Goal: Transaction & Acquisition: Obtain resource

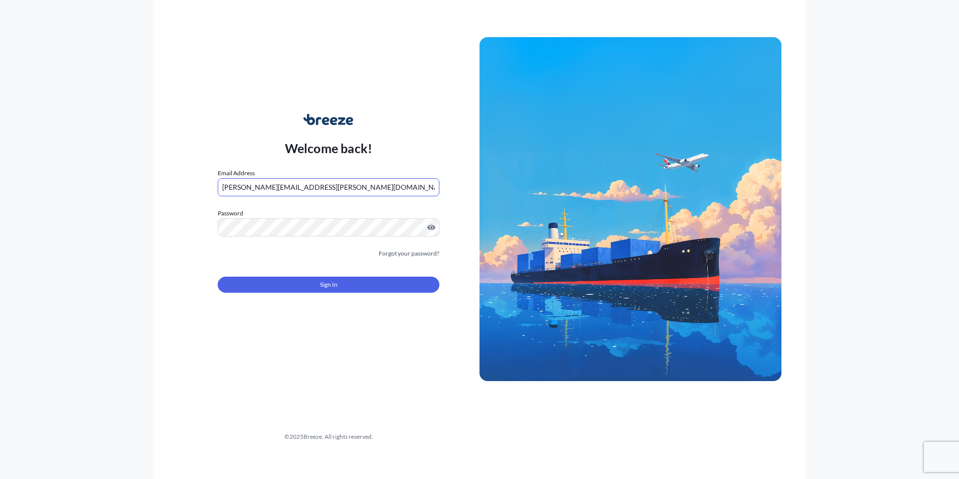
click at [322, 182] on input "[PERSON_NAME][EMAIL_ADDRESS][PERSON_NAME][DOMAIN_NAME]" at bounding box center [329, 187] width 222 height 18
type input "[PERSON_NAME][EMAIL_ADDRESS][PERSON_NAME][DOMAIN_NAME]"
click at [348, 281] on button "Sign In" at bounding box center [329, 284] width 222 height 16
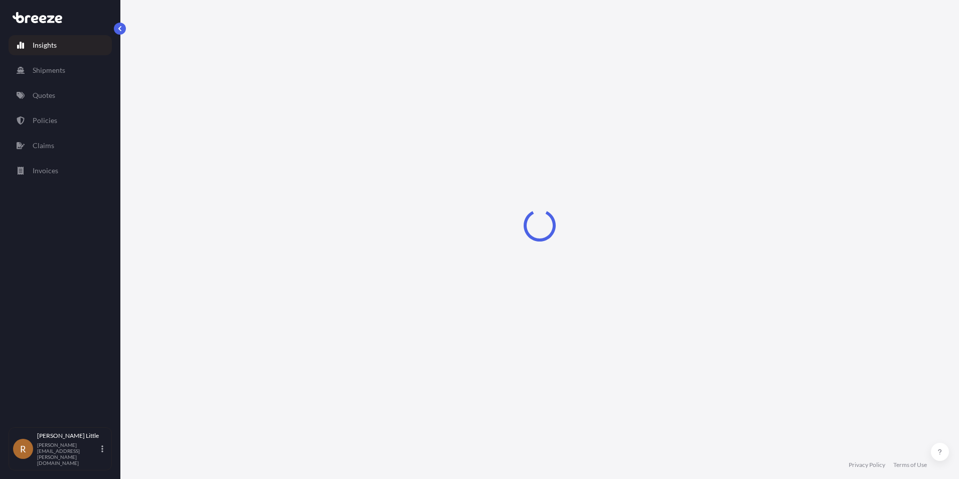
select select "2025"
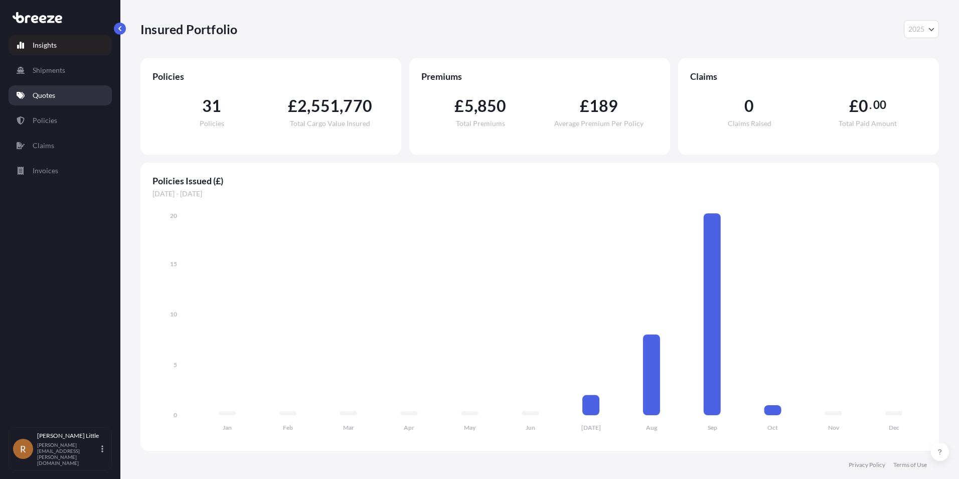
click at [51, 96] on p "Quotes" at bounding box center [44, 95] width 23 height 10
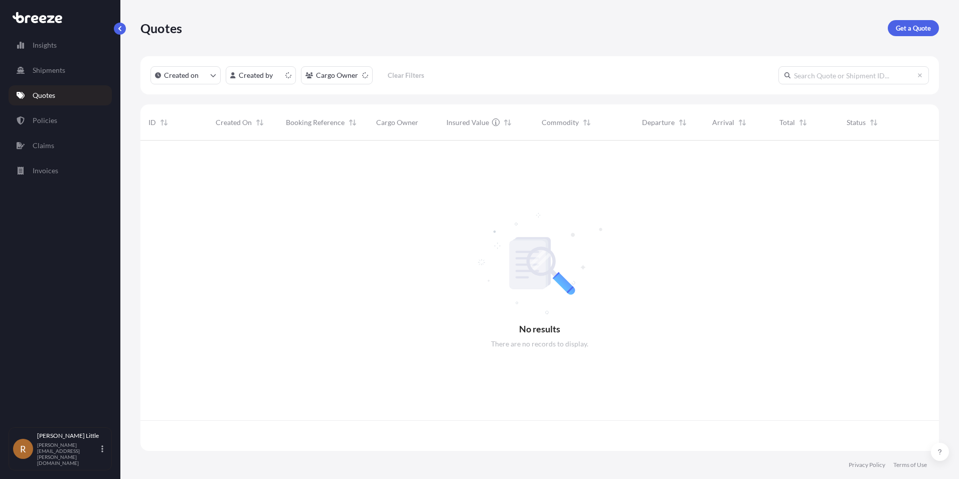
scroll to position [308, 791]
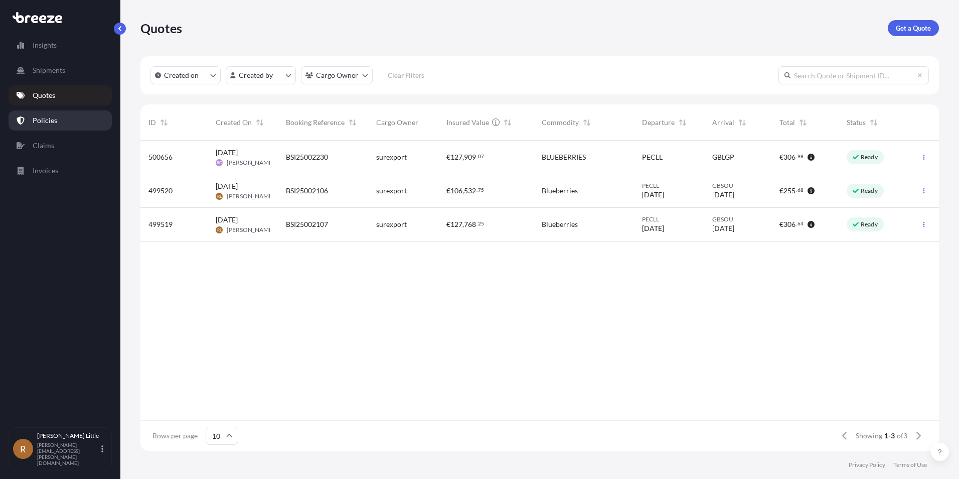
click at [54, 122] on p "Policies" at bounding box center [45, 120] width 25 height 10
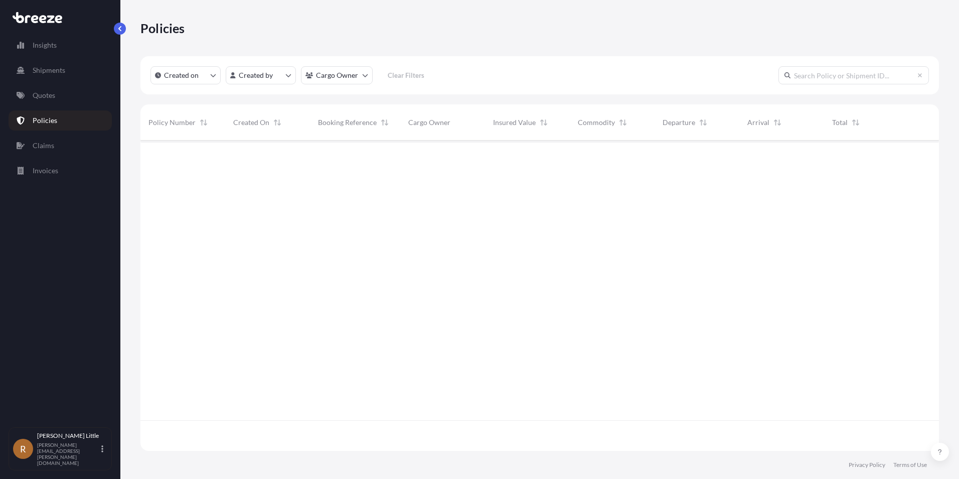
scroll to position [308, 791]
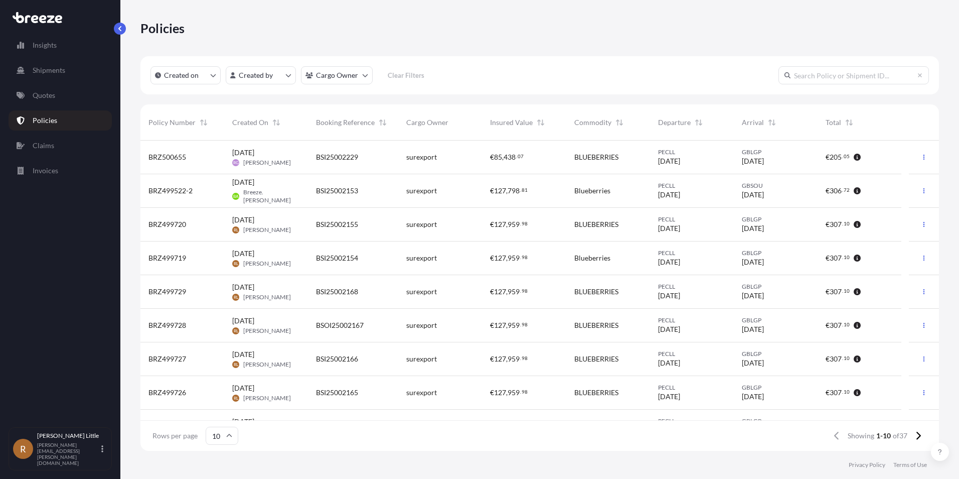
click at [187, 157] on div "BRZ500655" at bounding box center [182, 157] width 68 height 10
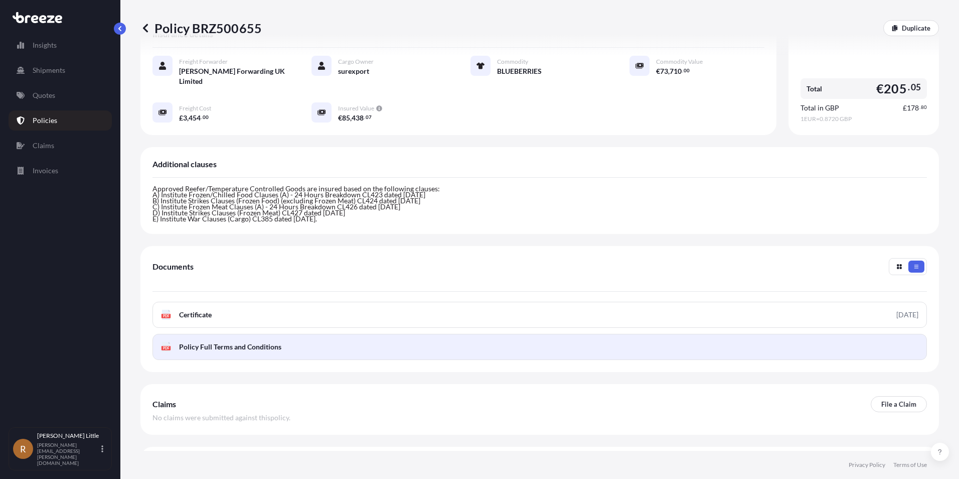
scroll to position [208, 0]
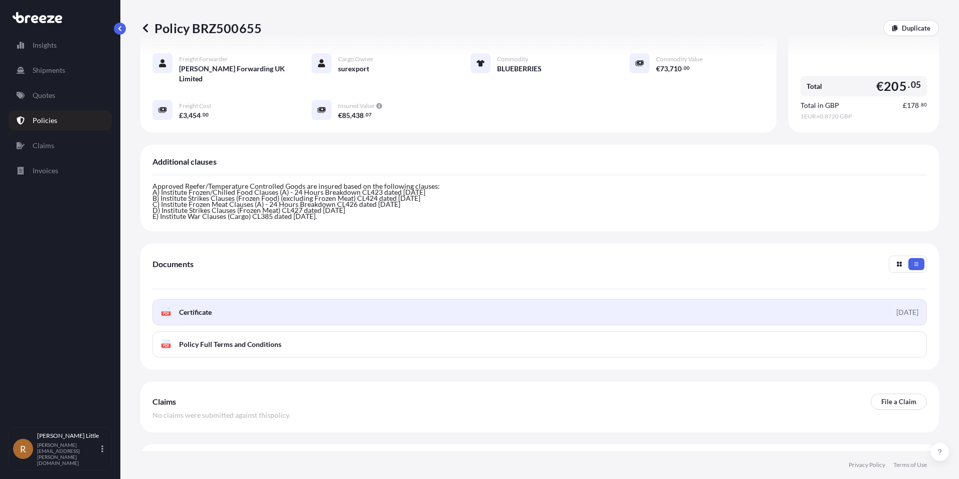
click at [211, 307] on span "Certificate" at bounding box center [195, 312] width 33 height 10
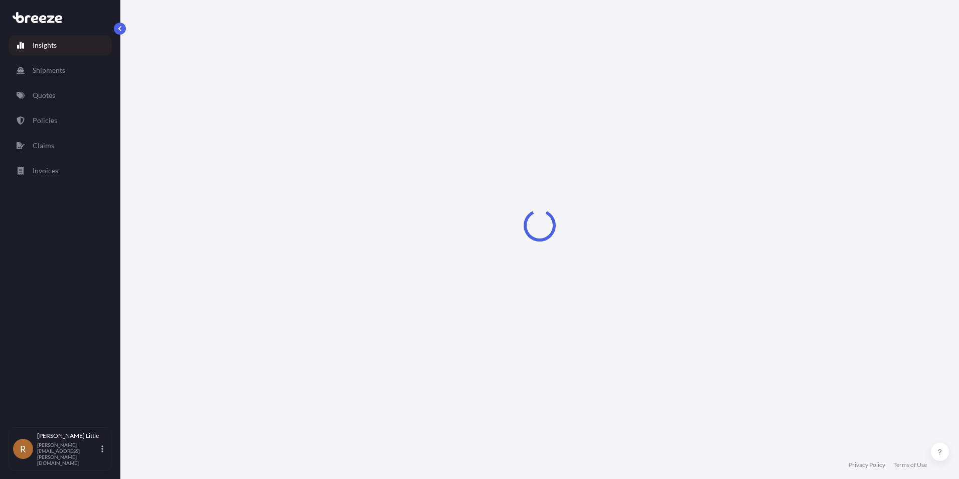
select select "2025"
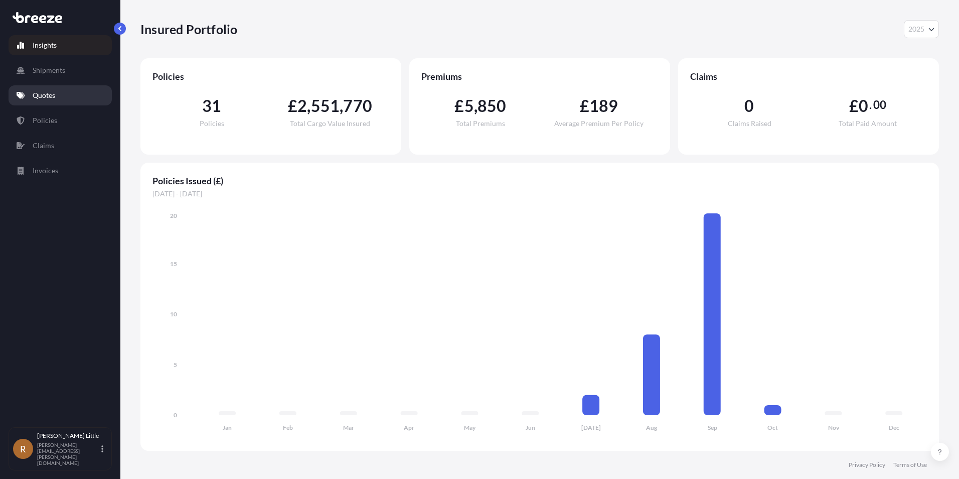
click at [49, 93] on p "Quotes" at bounding box center [44, 95] width 23 height 10
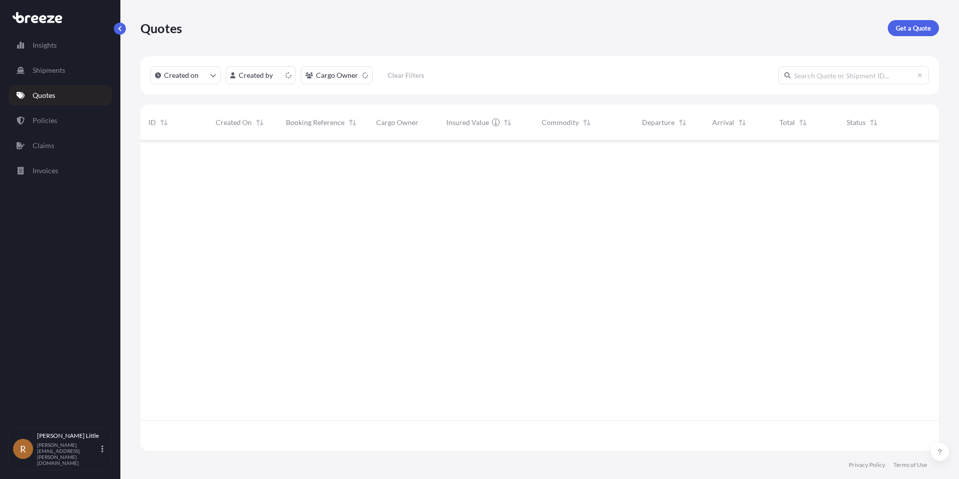
scroll to position [308, 791]
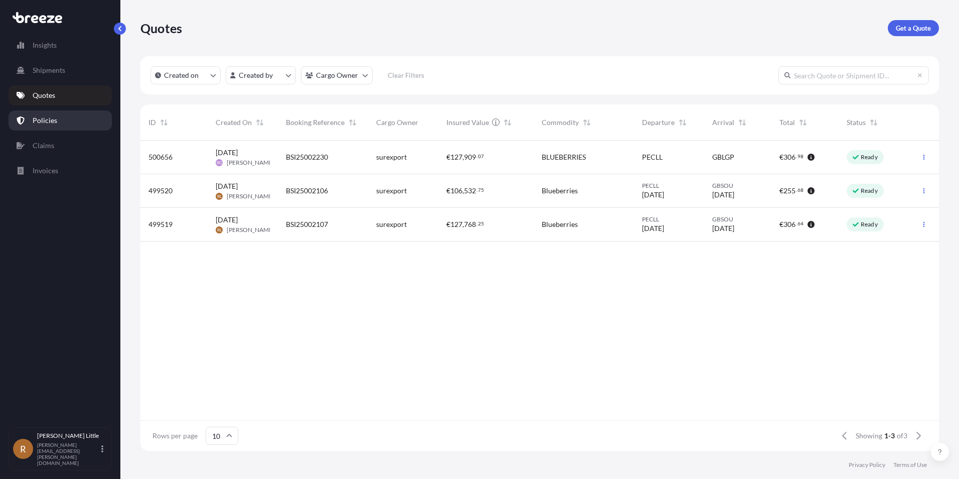
click at [56, 114] on link "Policies" at bounding box center [60, 120] width 103 height 20
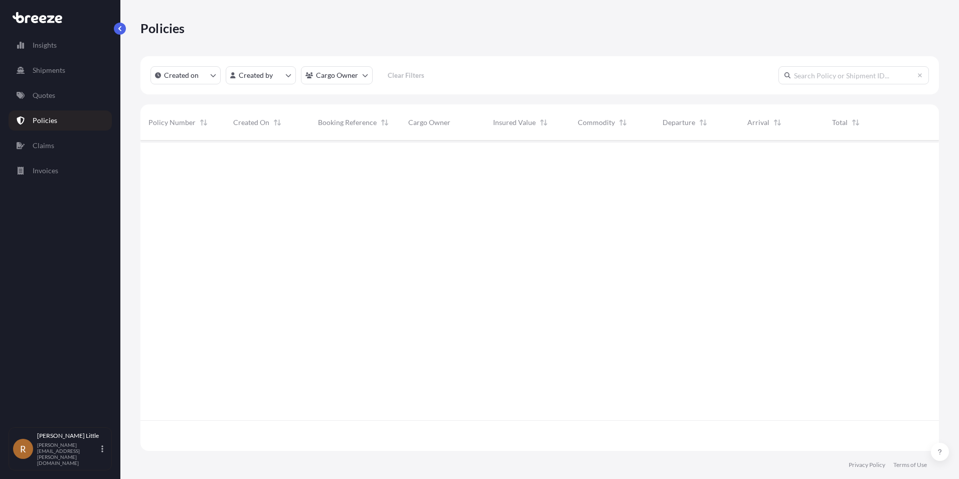
scroll to position [308, 791]
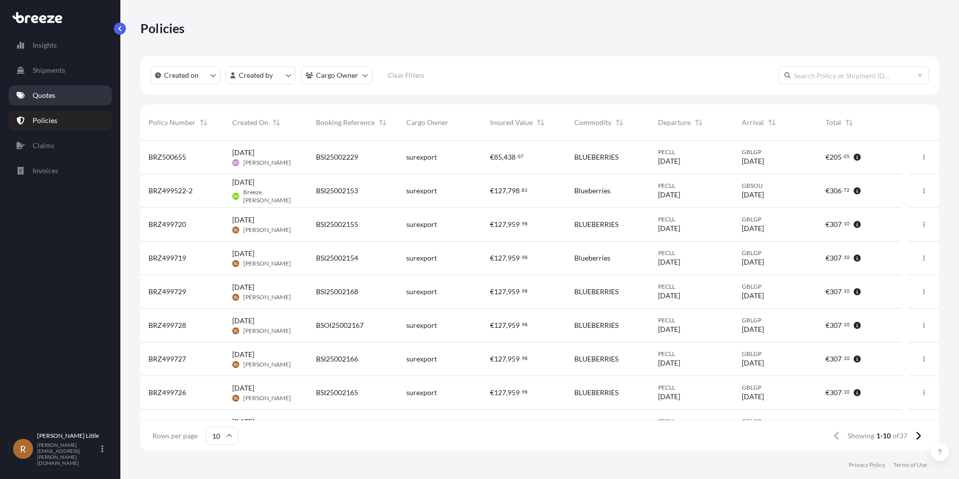
click at [39, 95] on p "Quotes" at bounding box center [44, 95] width 23 height 10
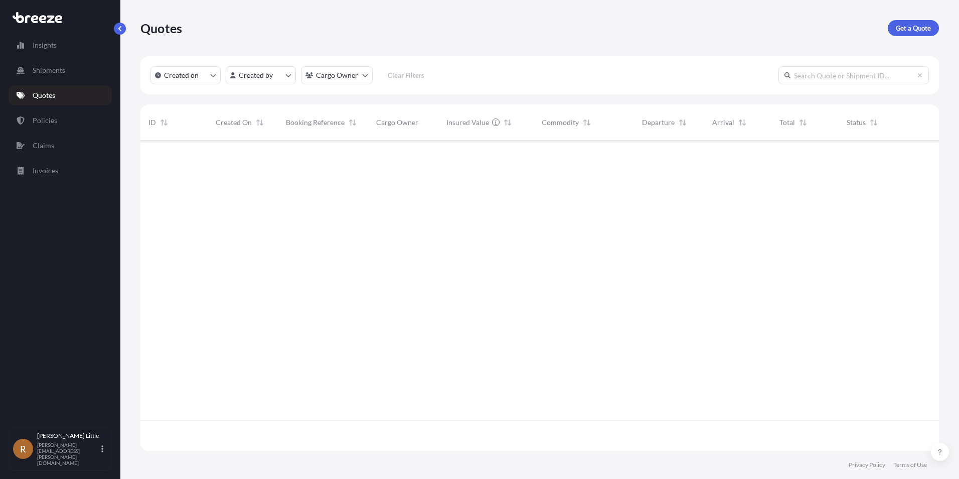
scroll to position [308, 791]
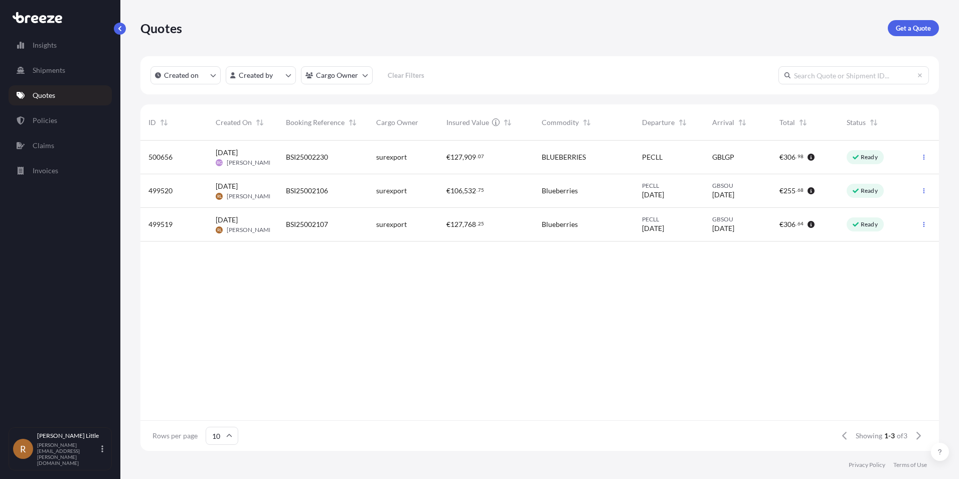
click at [302, 156] on span "BSI25002230" at bounding box center [307, 157] width 42 height 10
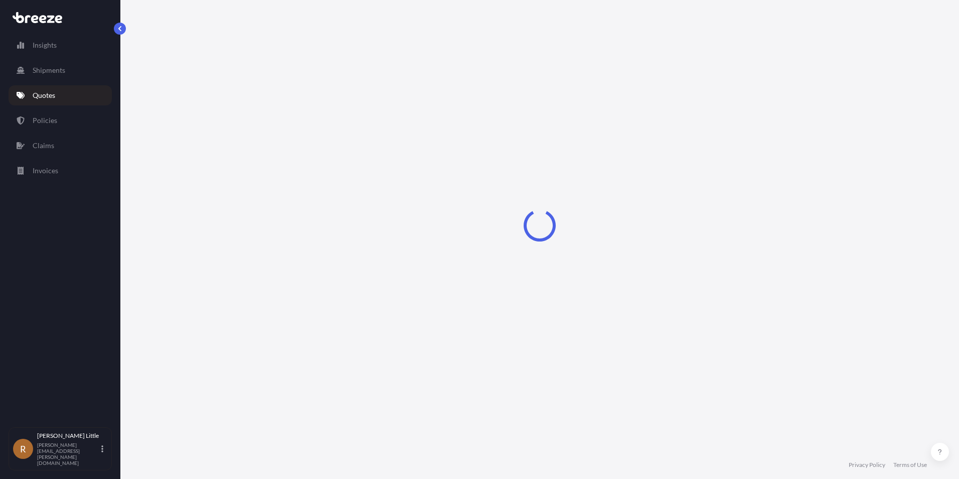
select select "Sea"
select select "Road"
select select "2"
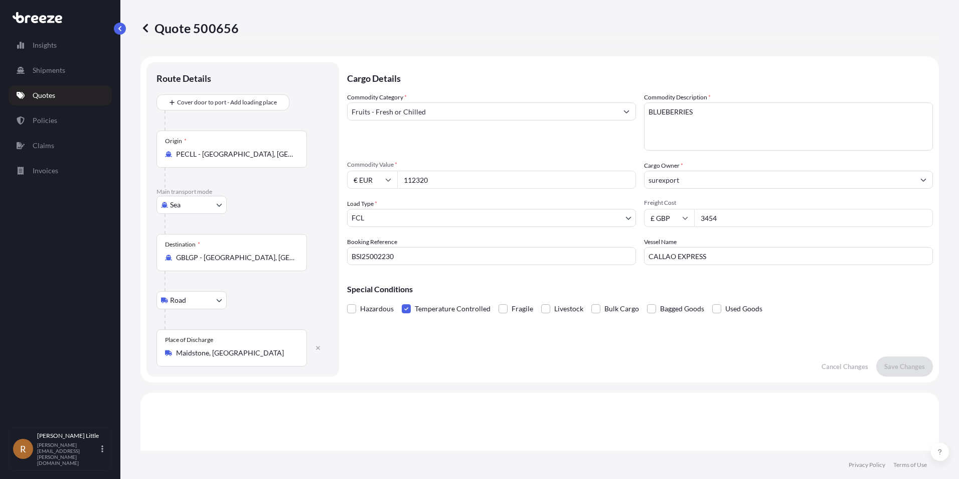
click at [685, 214] on input "£ GBP" at bounding box center [669, 218] width 50 height 18
click at [672, 287] on div "$ USD" at bounding box center [666, 287] width 42 height 19
type input "$ USD"
click at [917, 371] on p "Save Changes" at bounding box center [904, 366] width 41 height 10
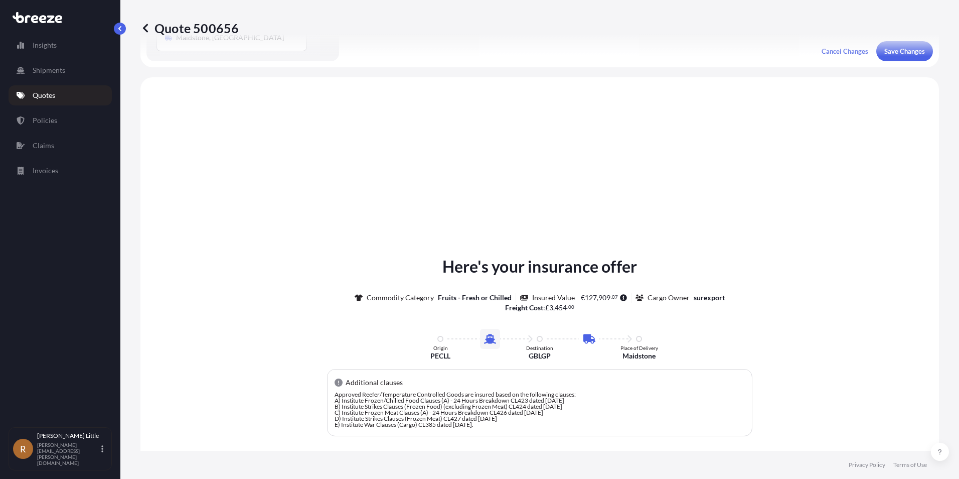
scroll to position [342, 0]
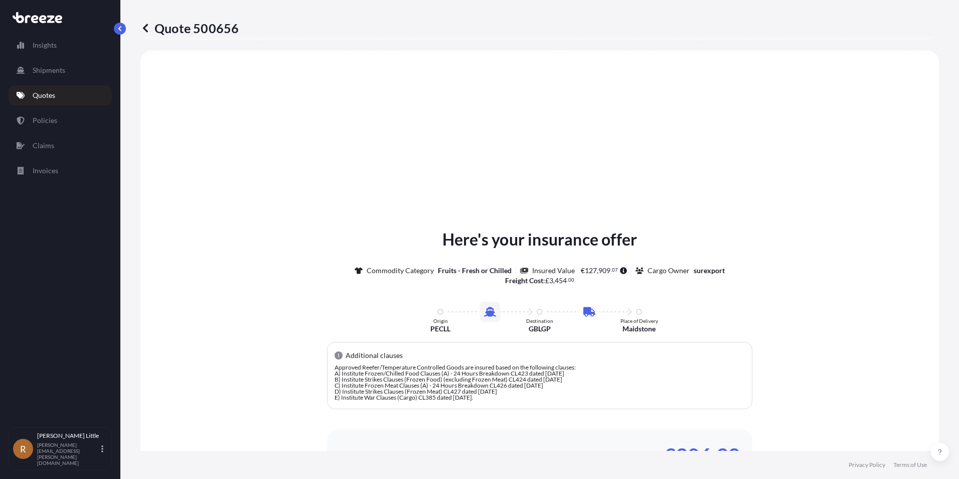
select select "Sea"
select select "Road"
select select "2"
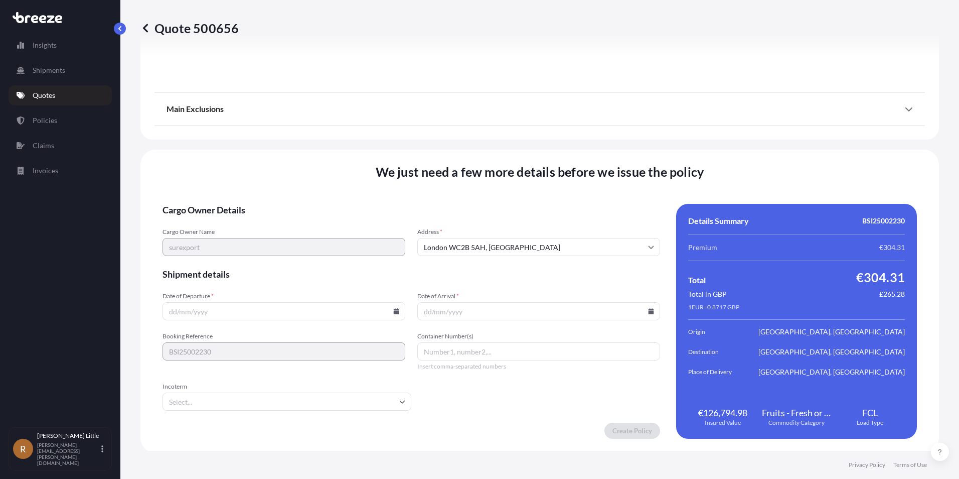
scroll to position [1281, 0]
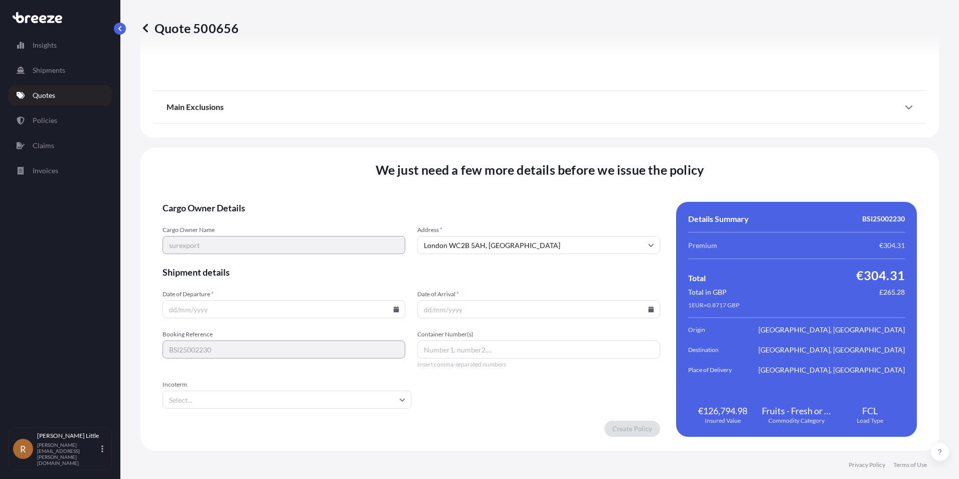
click at [394, 309] on icon at bounding box center [397, 309] width 6 height 6
click at [261, 180] on button "1" at bounding box center [253, 181] width 16 height 16
type input "[DATE]"
click at [583, 310] on input "Date of Arrival *" at bounding box center [538, 309] width 243 height 18
click at [647, 312] on input "Date of Arrival *" at bounding box center [538, 309] width 243 height 18
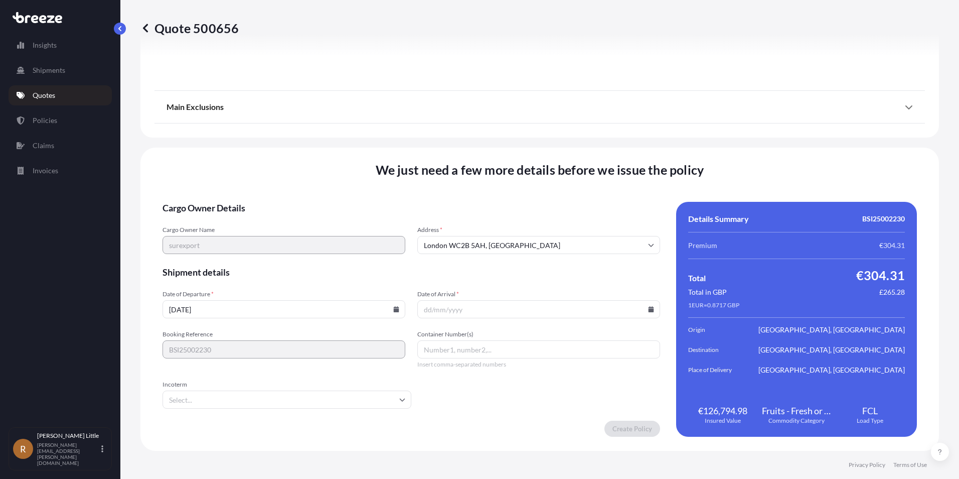
click at [649, 309] on icon at bounding box center [652, 309] width 6 height 6
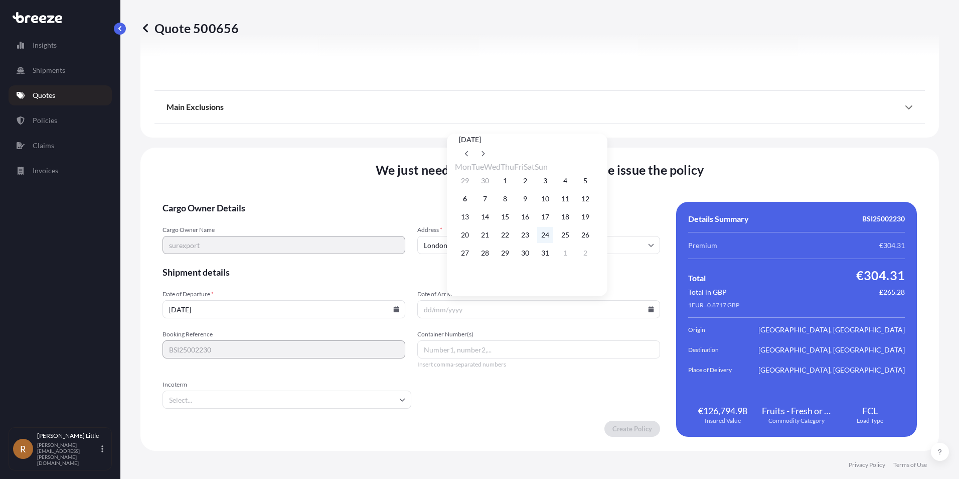
click at [553, 238] on button "24" at bounding box center [545, 235] width 16 height 16
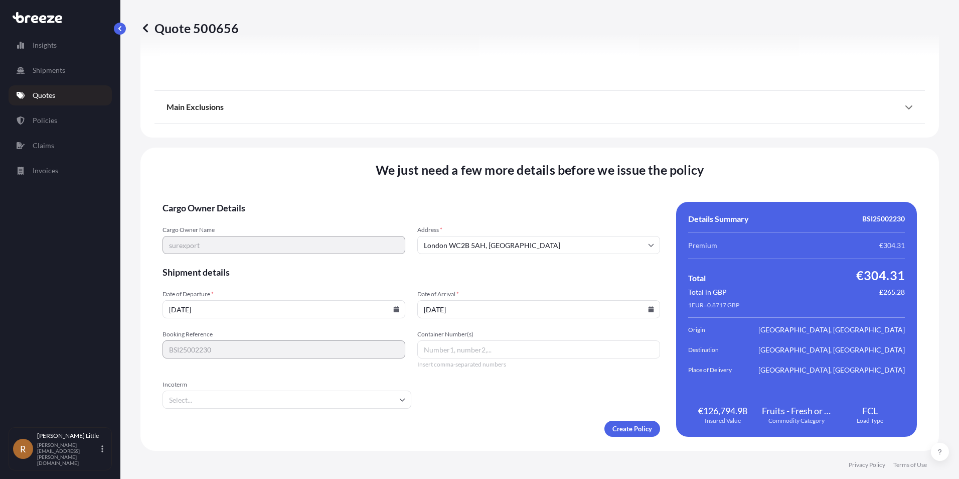
type input "[DATE]"
click at [494, 351] on input "Container Number(s)" at bounding box center [538, 349] width 243 height 18
click at [475, 348] on input "Container Number(s)" at bounding box center [538, 349] width 243 height 18
paste input "CGMU5243496"
type input "CGMU5243496"
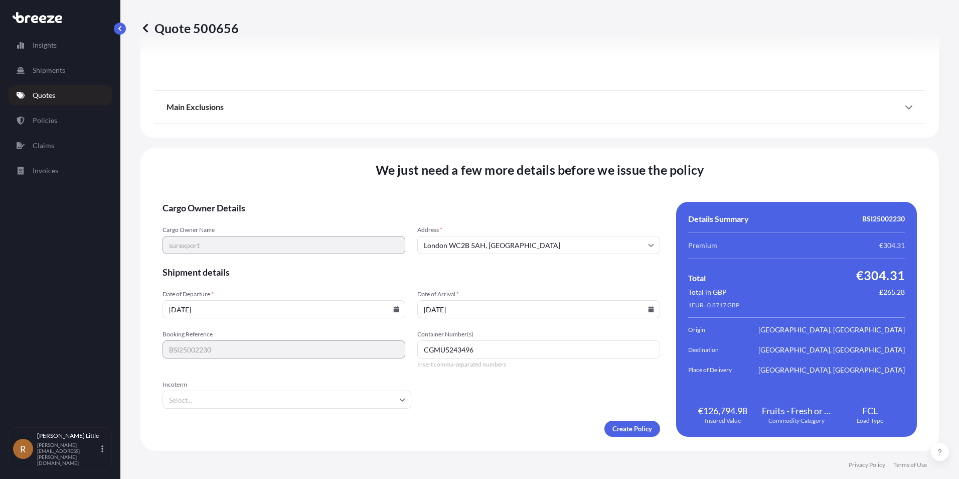
click at [348, 394] on input "Incoterm" at bounding box center [287, 399] width 249 height 18
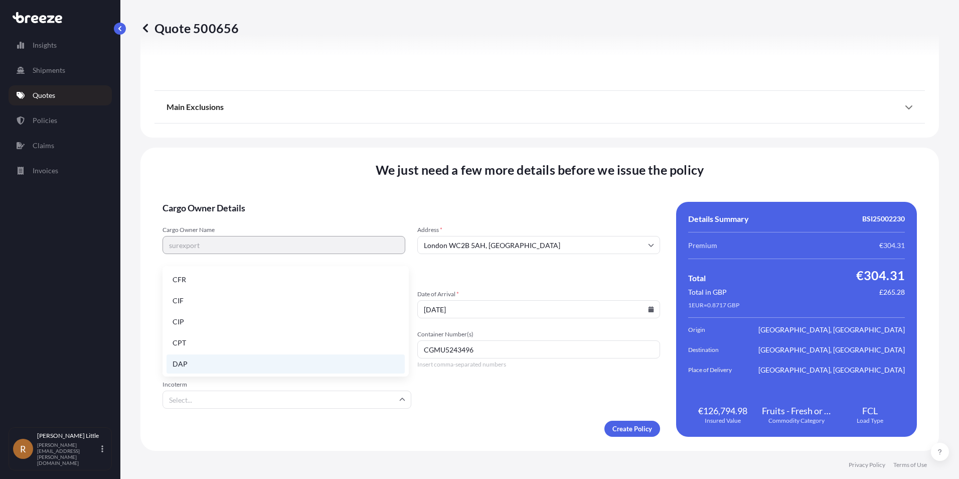
click at [226, 356] on li "DAP" at bounding box center [286, 363] width 238 height 19
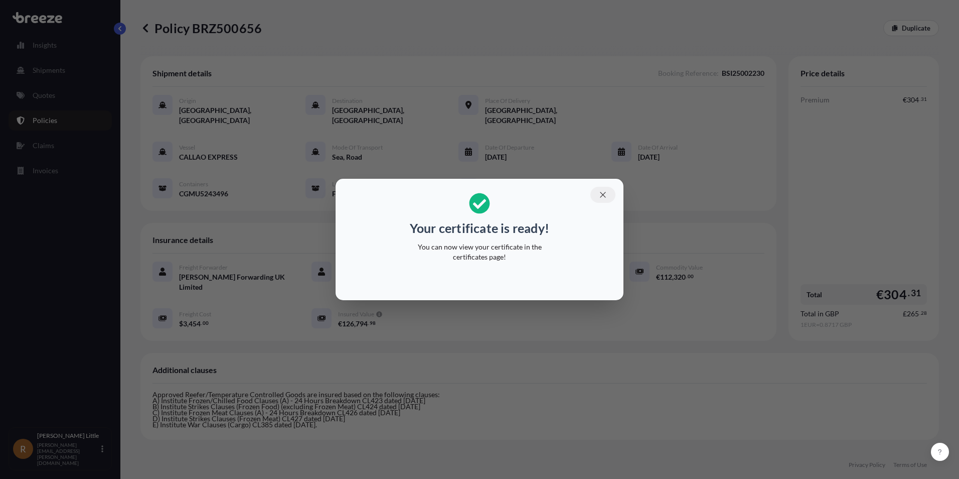
click at [606, 197] on icon "button" at bounding box center [602, 194] width 9 height 9
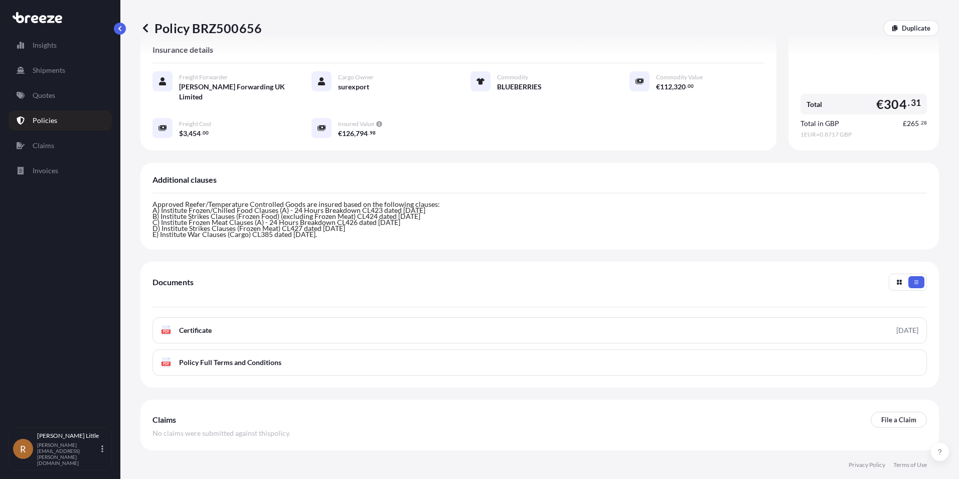
scroll to position [214, 0]
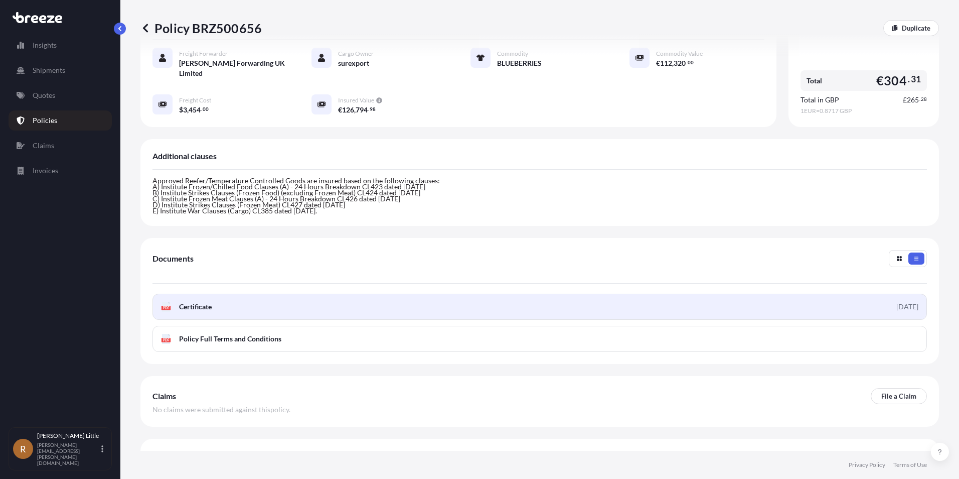
click at [206, 301] on span "Certificate" at bounding box center [195, 306] width 33 height 10
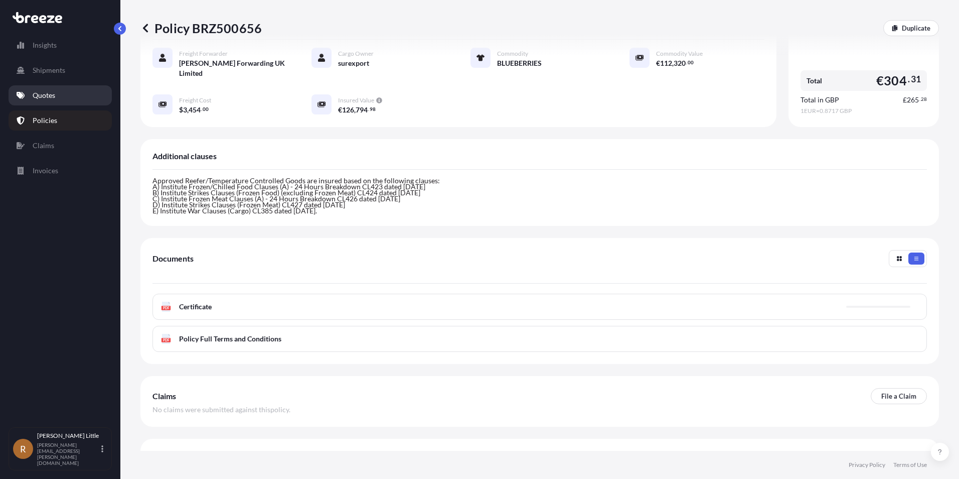
click at [51, 95] on p "Quotes" at bounding box center [44, 95] width 23 height 10
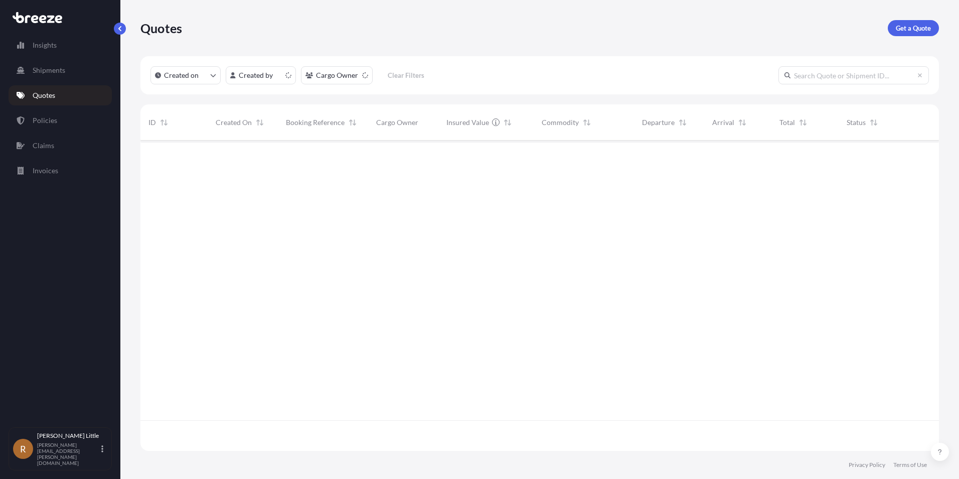
scroll to position [308, 791]
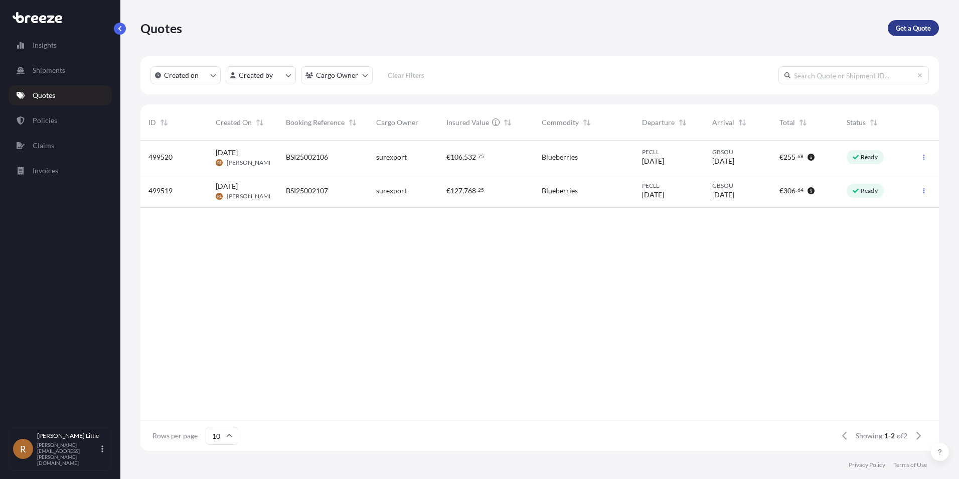
click at [905, 31] on p "Get a Quote" at bounding box center [913, 28] width 35 height 10
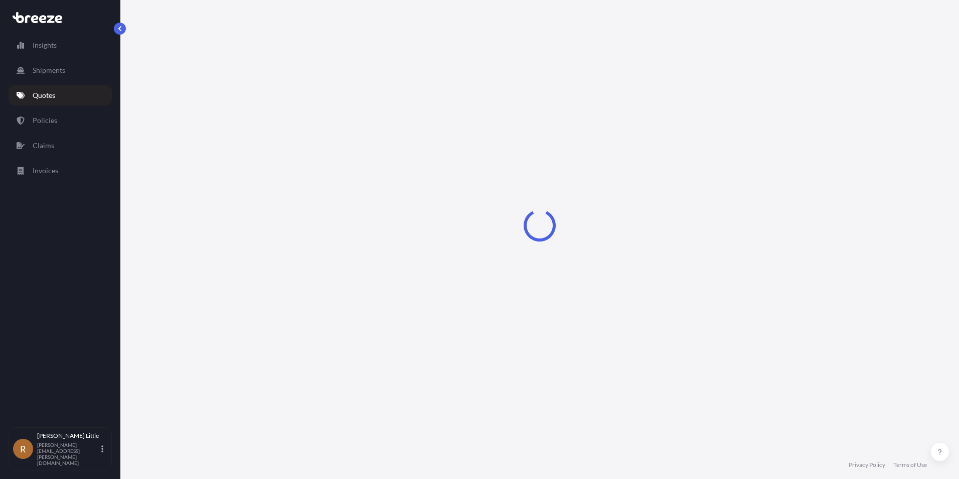
select select "Sea"
select select "1"
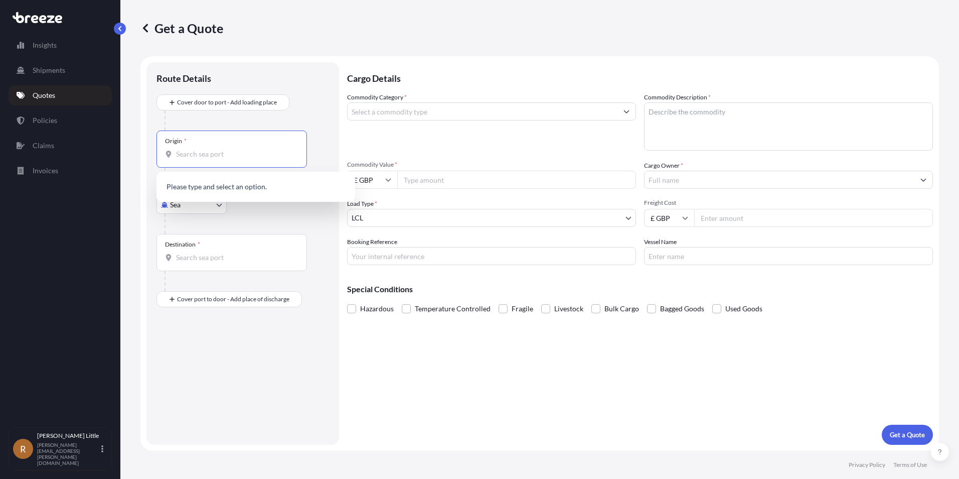
click at [223, 152] on input "Origin *" at bounding box center [235, 154] width 118 height 10
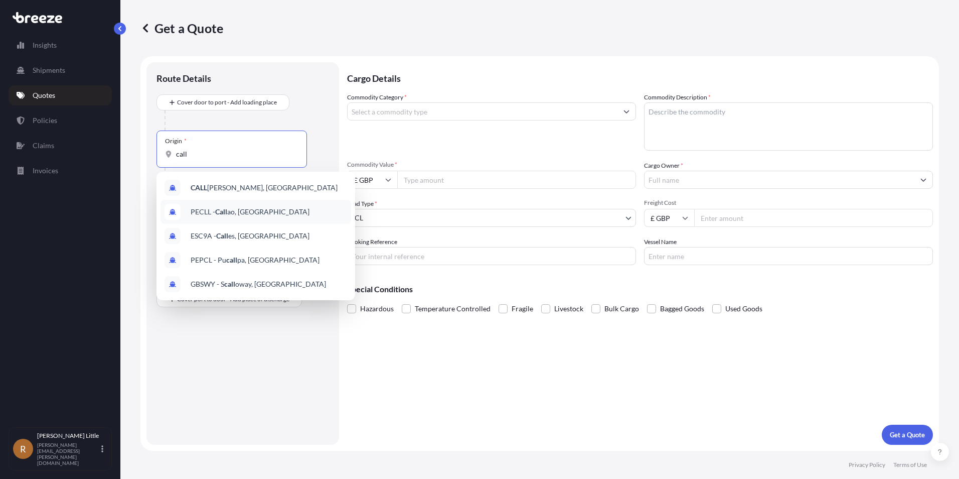
click at [245, 216] on span "PECLL - Call ao, Peru" at bounding box center [250, 212] width 119 height 10
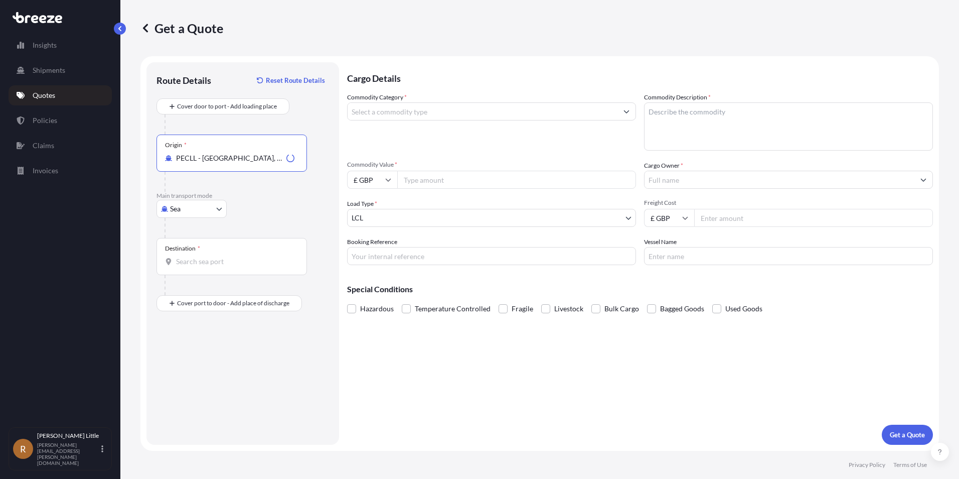
type input "PECLL - Callao, Peru"
click at [218, 250] on div "Destination *" at bounding box center [231, 256] width 150 height 37
click at [218, 256] on input "Destination *" at bounding box center [235, 261] width 118 height 10
type input "GBLGP - London Gateway Port, United Kingdom"
click at [207, 363] on div "Place of Discharge" at bounding box center [231, 351] width 150 height 37
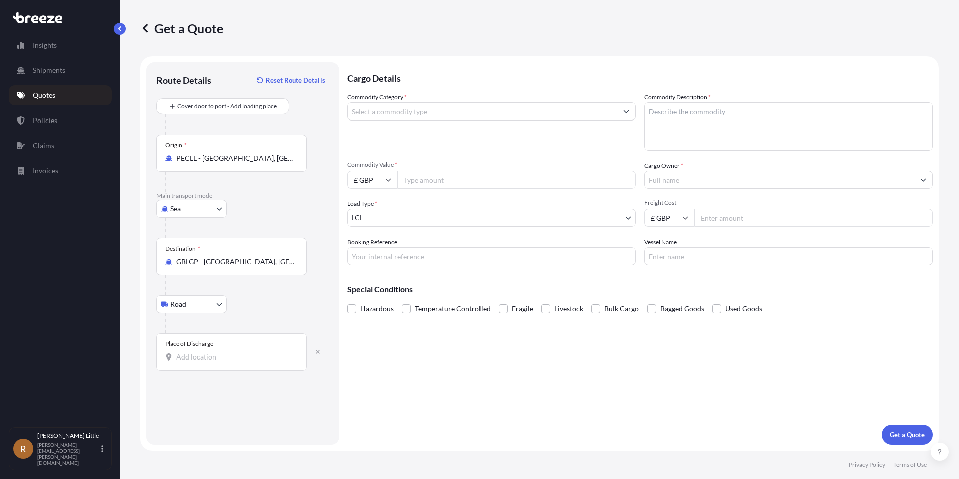
click at [207, 362] on input "Place of Discharge" at bounding box center [235, 357] width 118 height 10
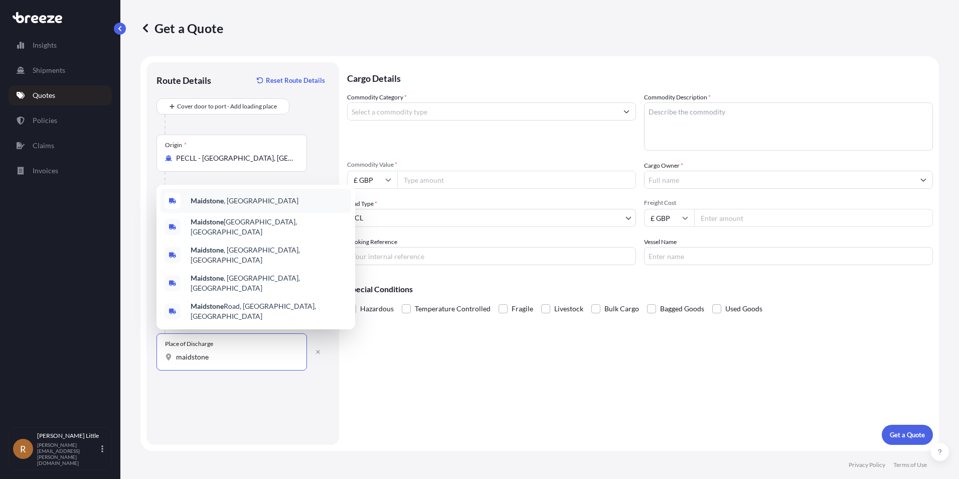
click at [222, 205] on b "Maidstone" at bounding box center [207, 200] width 33 height 9
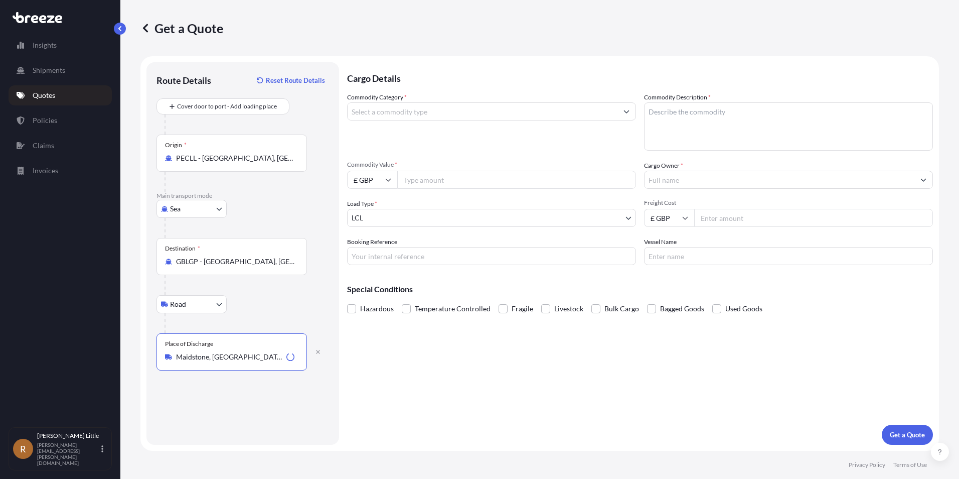
type input "Maidstone, UK"
click at [536, 118] on input "Commodity Category *" at bounding box center [483, 111] width 270 height 18
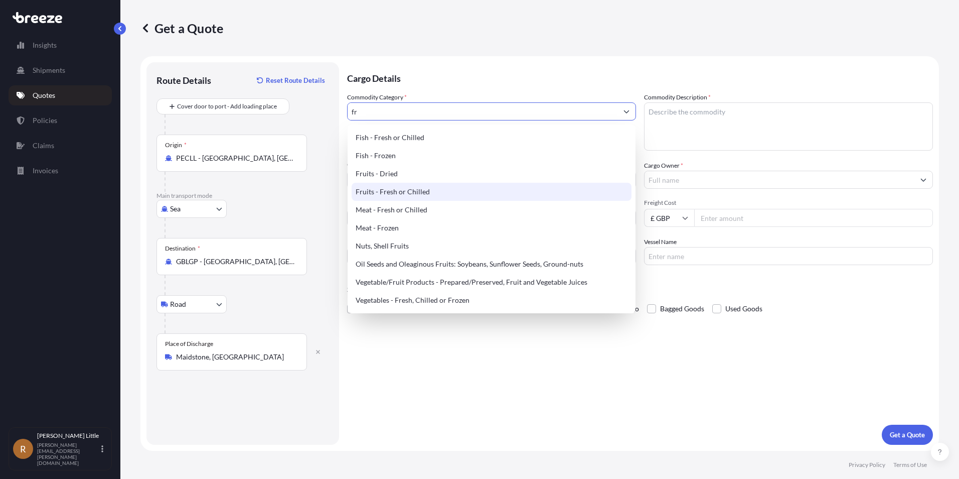
click at [400, 195] on div "Fruits - Fresh or Chilled" at bounding box center [492, 192] width 280 height 18
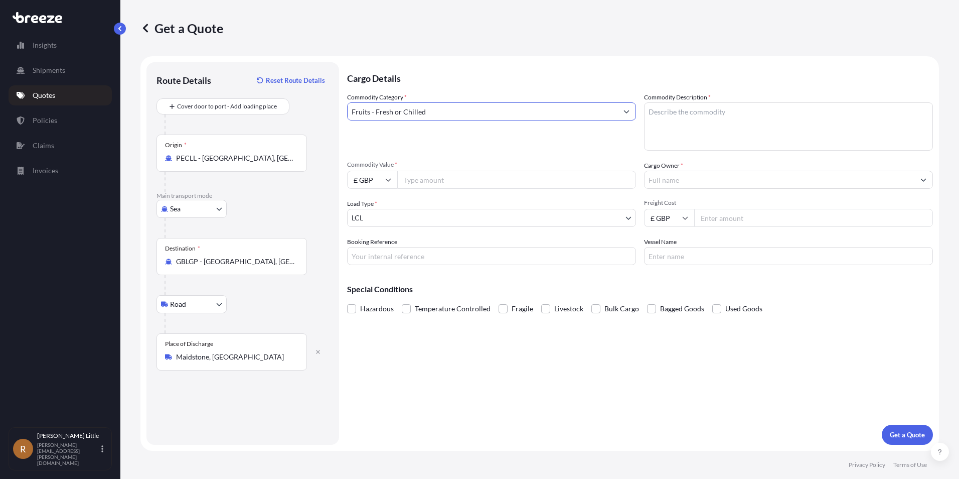
type input "Fruits - Fresh or Chilled"
click at [743, 104] on textarea "Commodity Description *" at bounding box center [788, 126] width 289 height 48
type textarea "Blueberries"
click at [388, 174] on input "£ GBP" at bounding box center [372, 180] width 50 height 18
drag, startPoint x: 377, startPoint y: 211, endPoint x: 404, endPoint y: 191, distance: 33.0
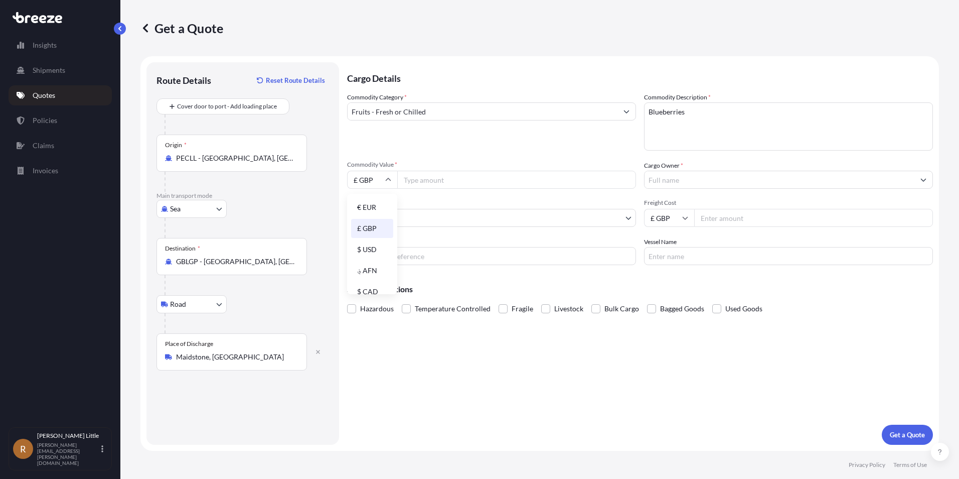
click at [379, 208] on div "€ EUR" at bounding box center [372, 207] width 42 height 19
type input "€ EUR"
click at [424, 179] on input "Commodity Value *" at bounding box center [516, 180] width 239 height 18
type input "112320.00"
click at [721, 181] on input "Cargo Owner *" at bounding box center [780, 180] width 270 height 18
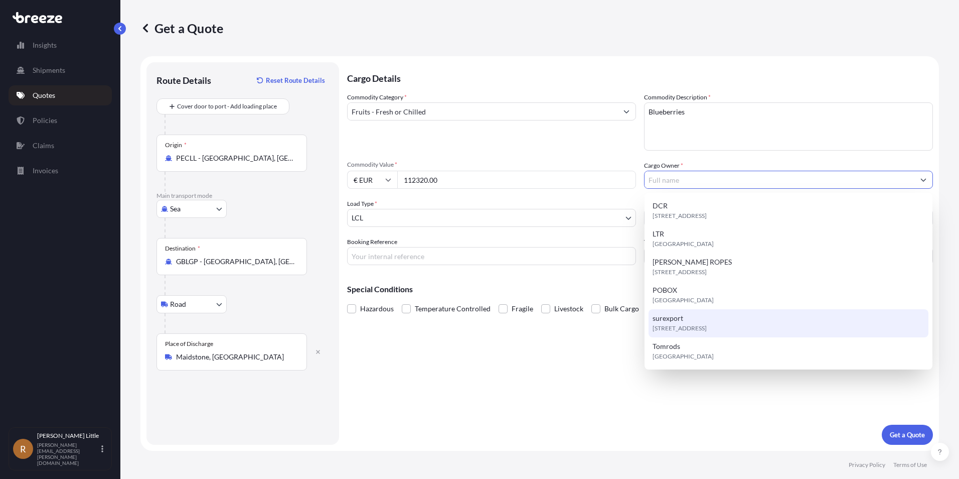
click at [673, 321] on span "surexport" at bounding box center [668, 318] width 31 height 10
type input "surexport"
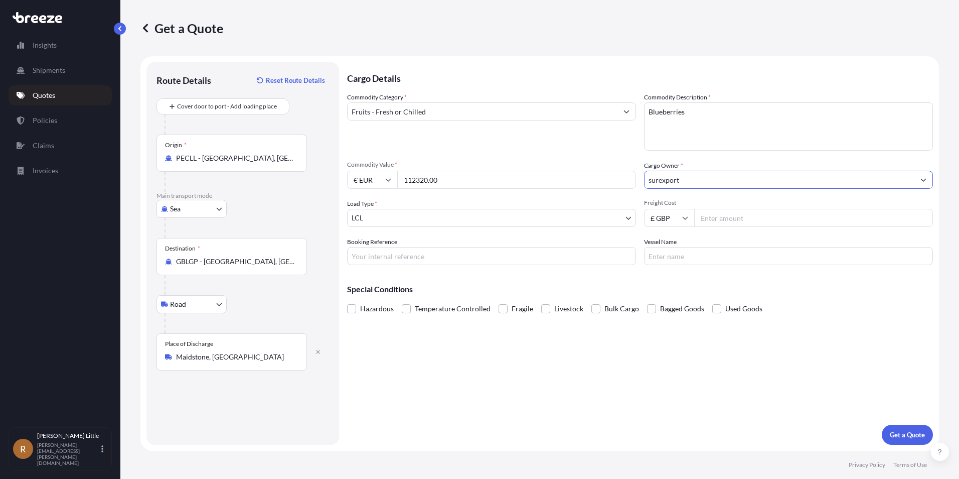
click at [388, 221] on body "6 options available. Insights Shipments Quotes Policies Claims Invoices R Ryan …" at bounding box center [479, 239] width 959 height 479
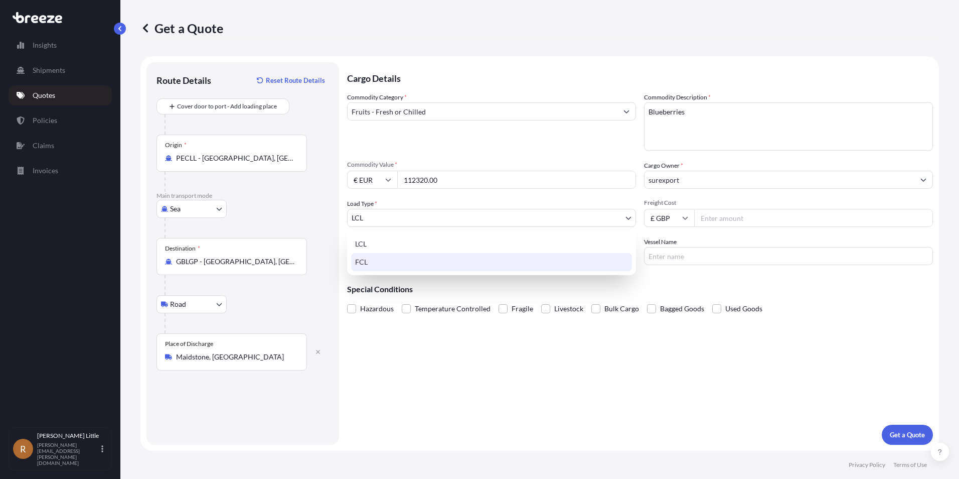
click at [367, 266] on div "FCL" at bounding box center [491, 262] width 281 height 18
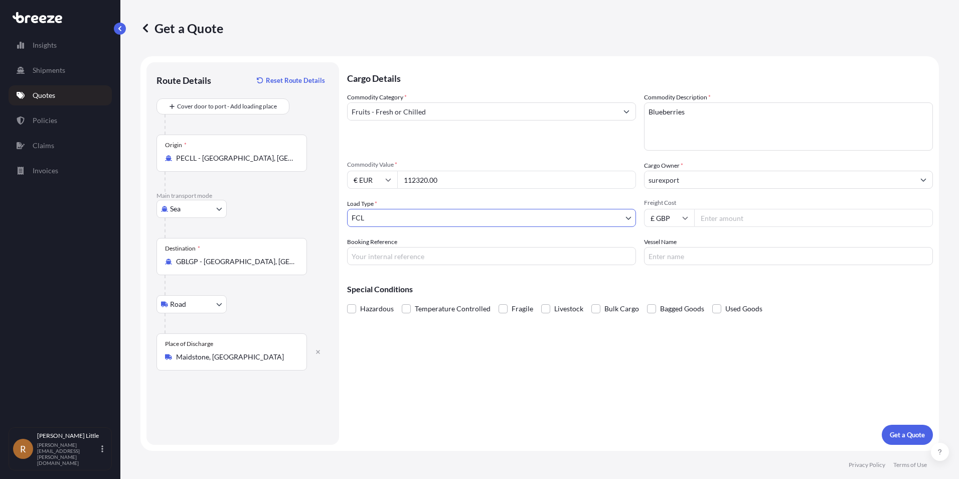
click at [676, 214] on input "£ GBP" at bounding box center [669, 218] width 50 height 18
click at [663, 289] on div "$ USD" at bounding box center [669, 287] width 42 height 19
type input "$ USD"
click at [736, 208] on div "Freight Cost $ USD" at bounding box center [788, 213] width 289 height 28
click at [738, 215] on input "Freight Cost" at bounding box center [813, 218] width 239 height 18
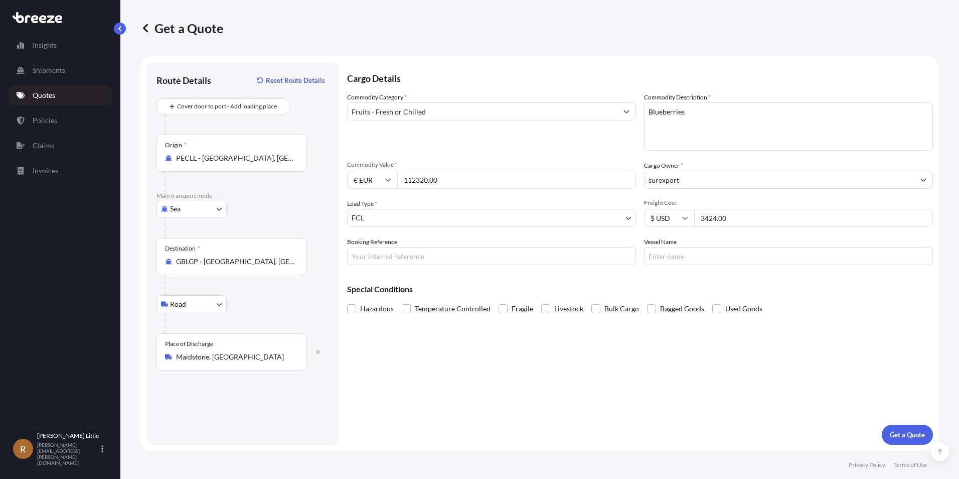
type input "3424.00"
click at [426, 260] on input "Booking Reference" at bounding box center [491, 256] width 289 height 18
type input "BSI25002233"
type input "CALLAO EXPRESS"
click at [409, 310] on span at bounding box center [406, 308] width 9 height 9
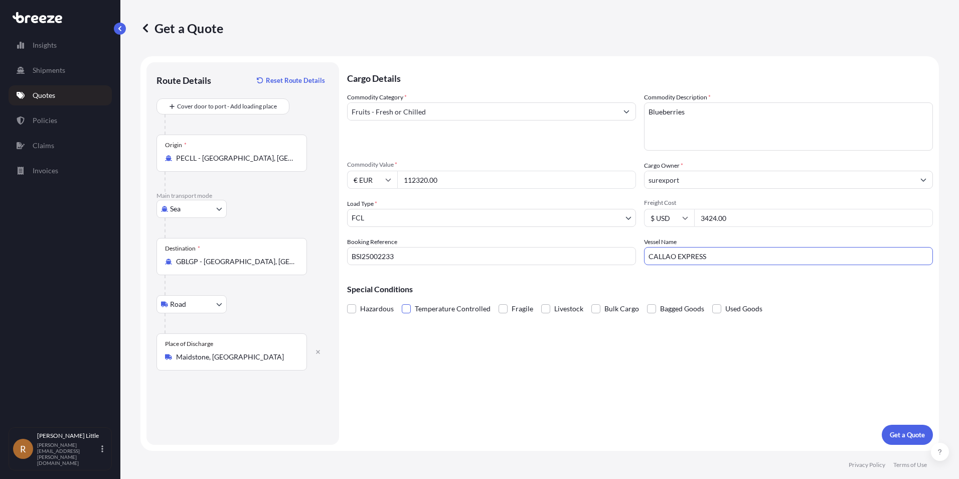
click at [402, 301] on input "Temperature Controlled" at bounding box center [402, 301] width 0 height 0
click at [894, 427] on button "Get a Quote" at bounding box center [907, 434] width 51 height 20
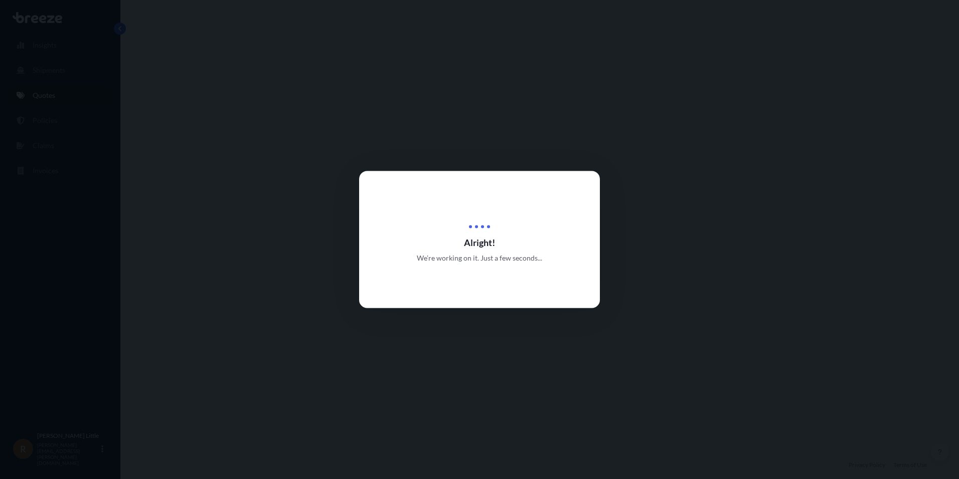
select select "Sea"
select select "Road"
select select "2"
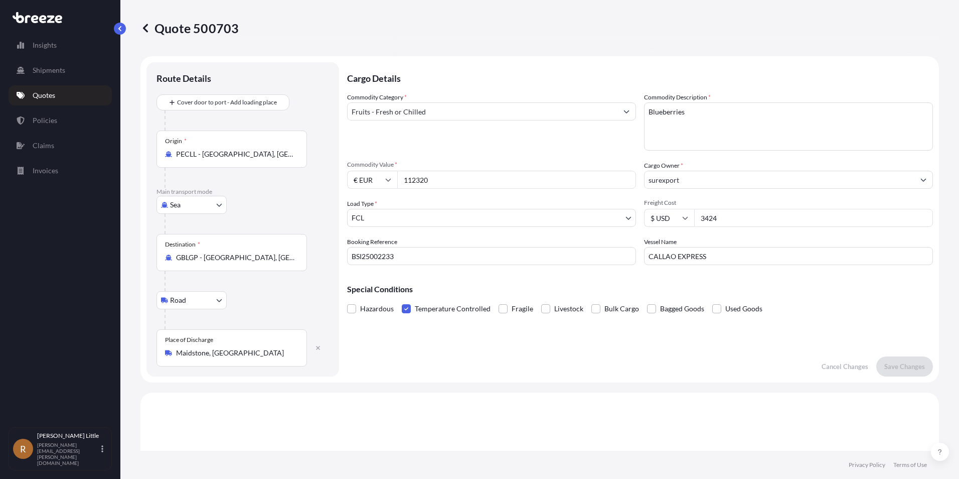
click at [41, 89] on link "Quotes" at bounding box center [60, 95] width 103 height 20
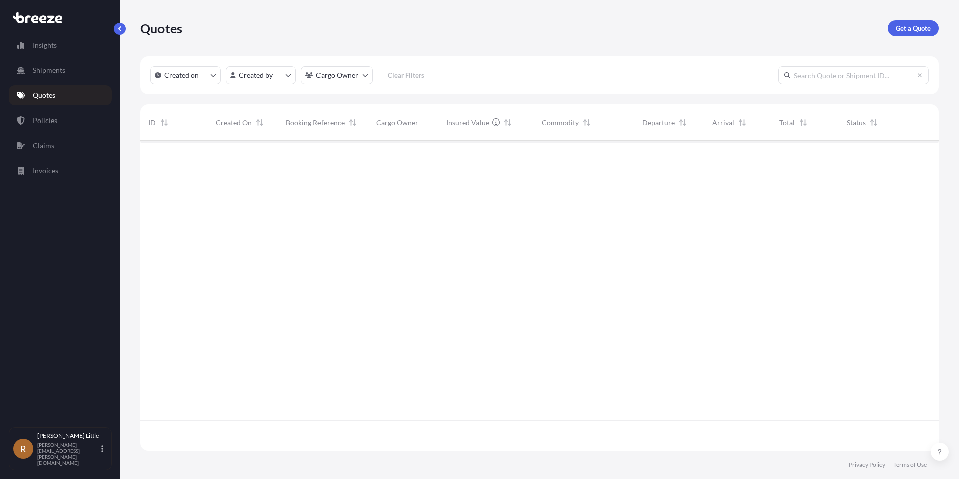
scroll to position [308, 791]
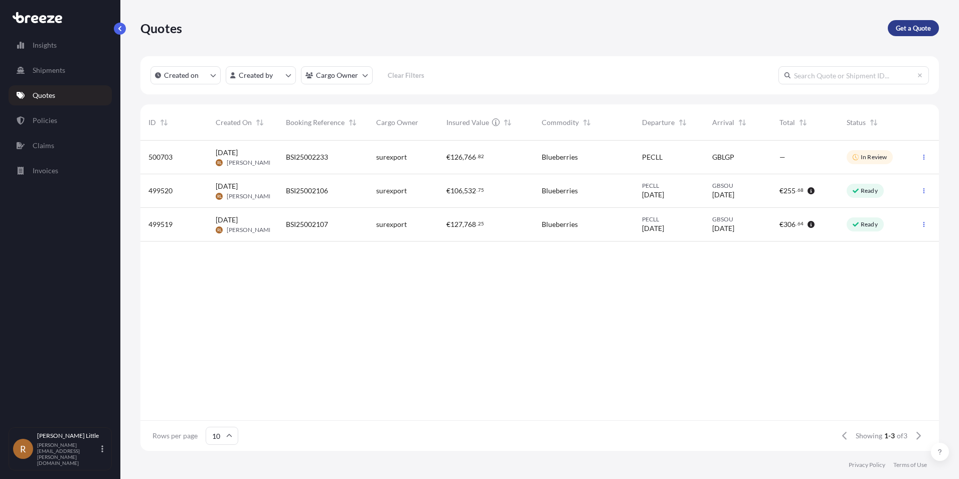
click at [906, 31] on p "Get a Quote" at bounding box center [913, 28] width 35 height 10
select select "Sea"
select select "1"
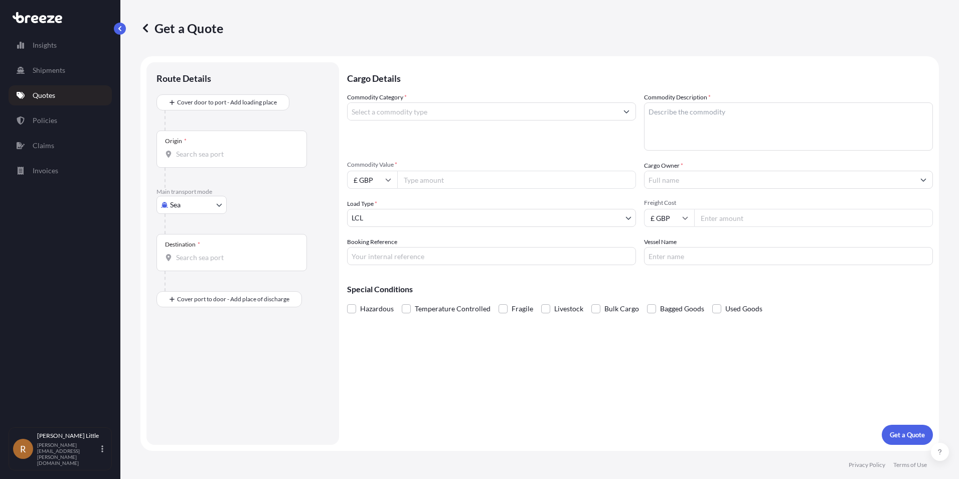
click at [226, 141] on div "Origin *" at bounding box center [231, 148] width 150 height 37
click at [226, 149] on input "Origin *" at bounding box center [235, 154] width 118 height 10
click at [222, 161] on div "Origin *" at bounding box center [231, 148] width 150 height 37
click at [222, 159] on input "Origin * Please select an origin" at bounding box center [235, 154] width 118 height 10
click at [234, 187] on span "PECLL - Calla o, Peru" at bounding box center [250, 188] width 119 height 10
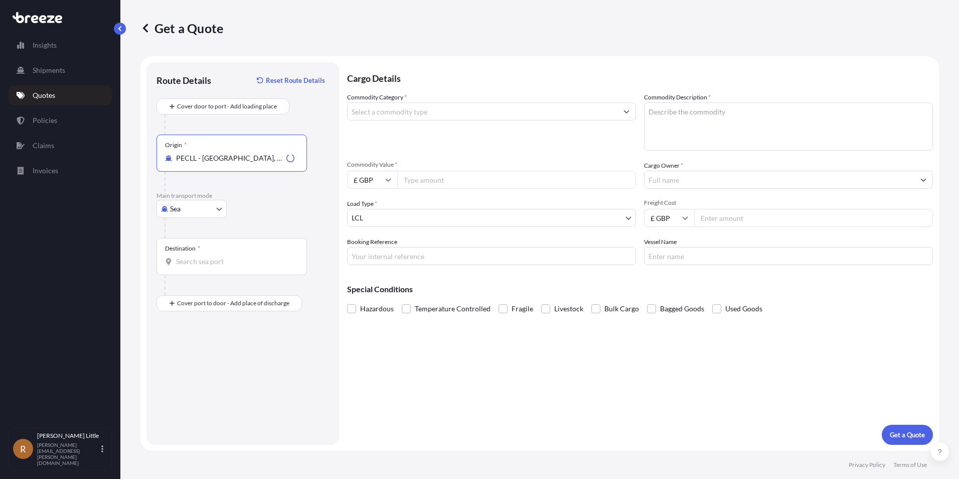
type input "PECLL - Callao, Peru"
click at [209, 263] on input "Destination *" at bounding box center [235, 261] width 118 height 10
type input "GBLGP - London Gateway Port, United Kingdom"
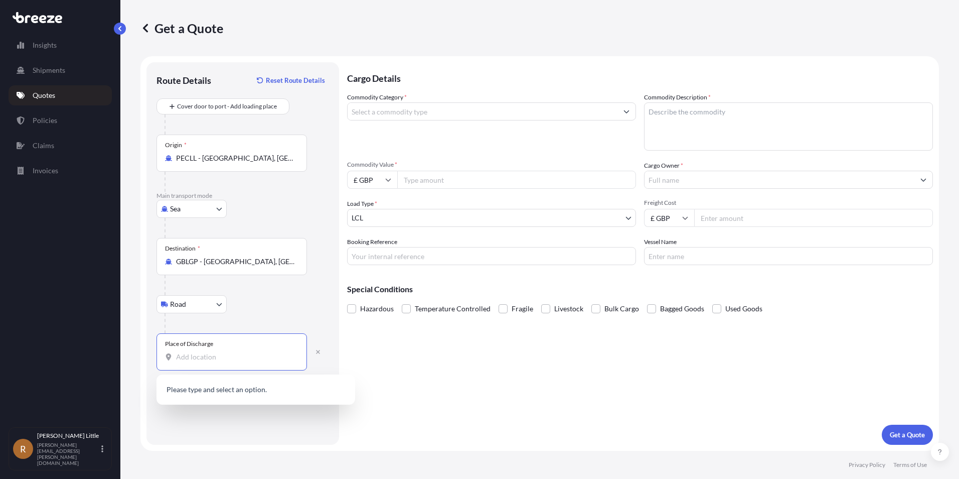
click at [190, 361] on input "Place of Discharge" at bounding box center [235, 357] width 118 height 10
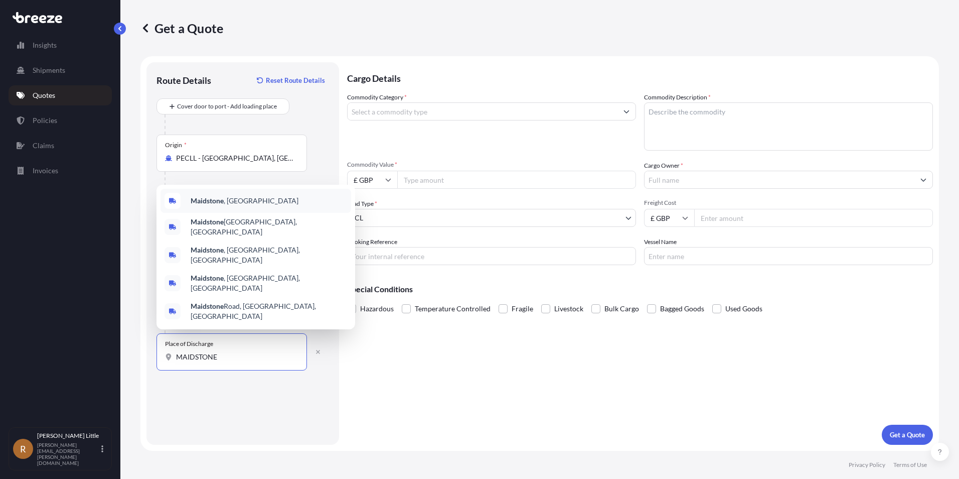
click at [236, 206] on span "Maidstone , UK" at bounding box center [245, 201] width 108 height 10
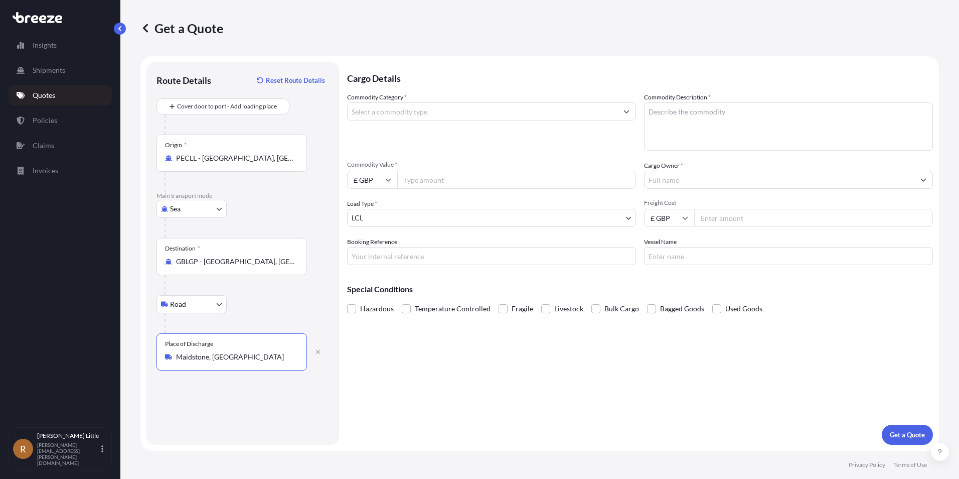
type input "Maidstone, UK"
click at [465, 114] on input "Commodity Category *" at bounding box center [483, 111] width 270 height 18
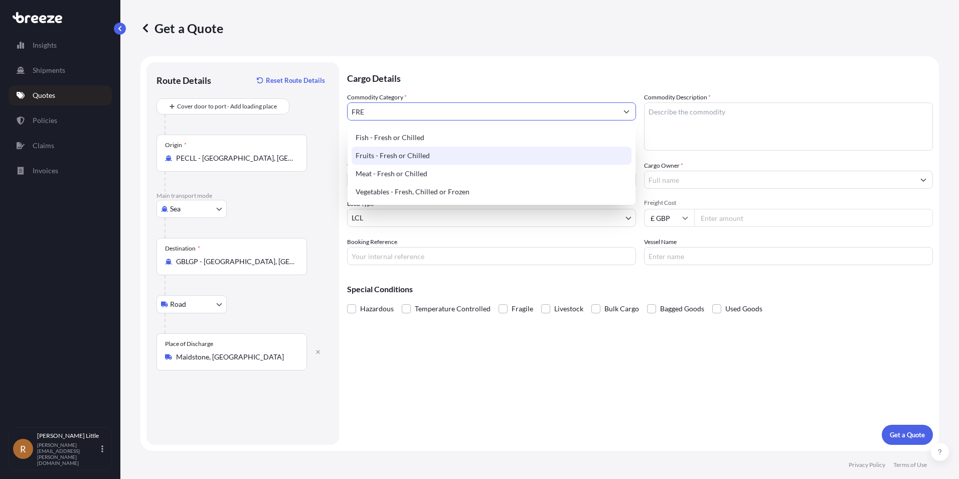
click at [436, 149] on div "Fruits - Fresh or Chilled" at bounding box center [492, 155] width 280 height 18
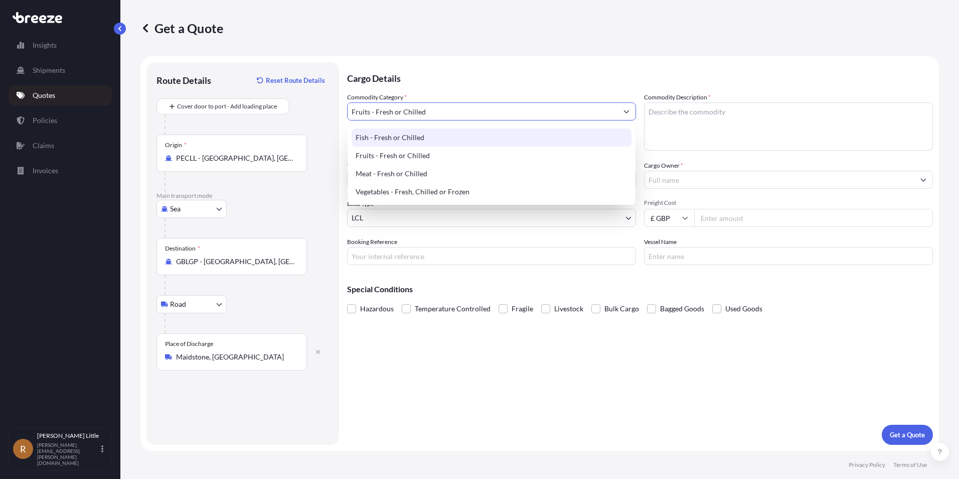
type input "Fruits - Fresh or Chilled"
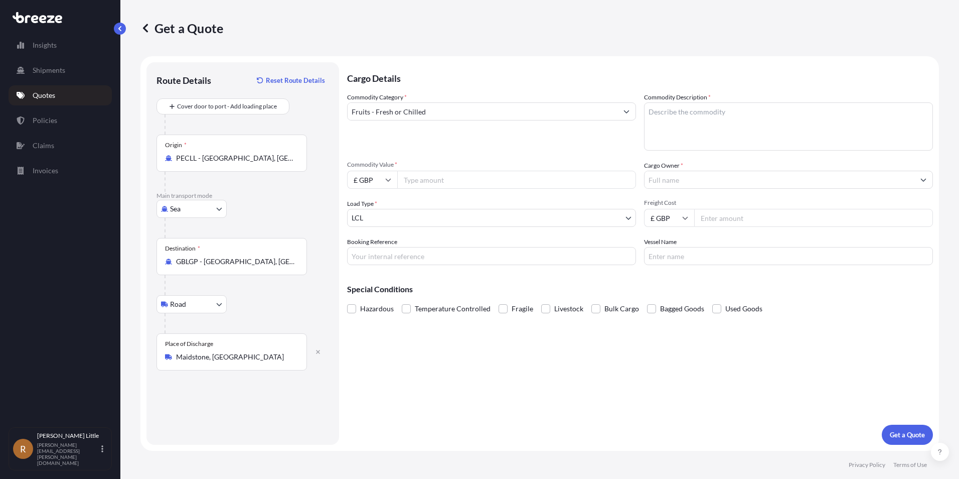
click at [706, 101] on label "Commodity Description *" at bounding box center [677, 97] width 67 height 10
click at [706, 102] on textarea "Commodity Description *" at bounding box center [788, 126] width 289 height 48
type textarea "M"
type textarea "Blueberries"
click at [383, 182] on input "£ GBP" at bounding box center [372, 180] width 50 height 18
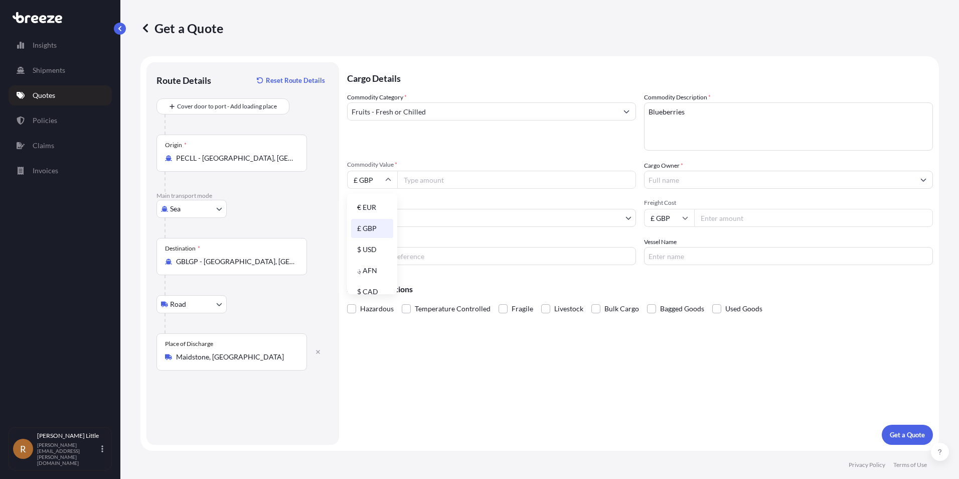
click at [377, 203] on div "€ EUR" at bounding box center [372, 207] width 42 height 19
type input "€ EUR"
click at [440, 183] on input "Commodity Value *" at bounding box center [516, 180] width 239 height 18
type input "112320.00"
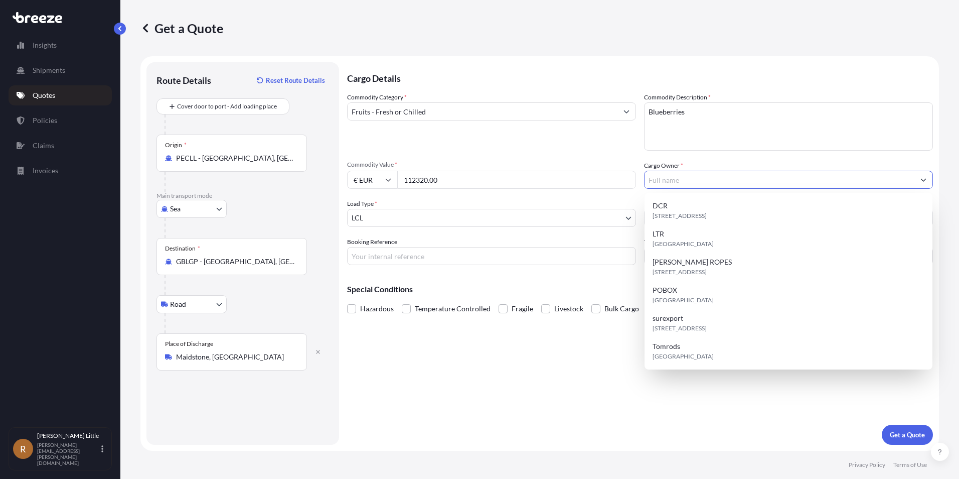
click at [729, 185] on input "Cargo Owner *" at bounding box center [780, 180] width 270 height 18
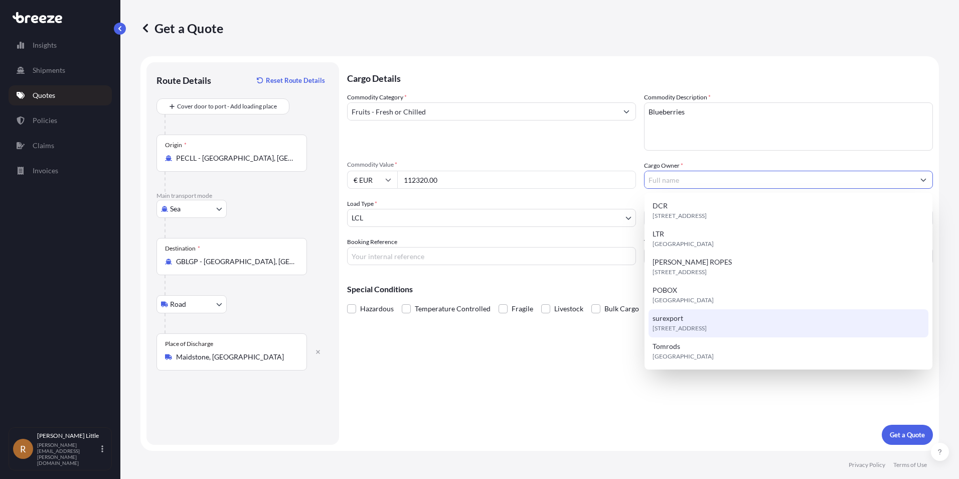
click at [689, 322] on div "surexport WC2B 5AH, WC2B 5AH, London, United Kingdom" at bounding box center [789, 323] width 280 height 28
type input "surexport"
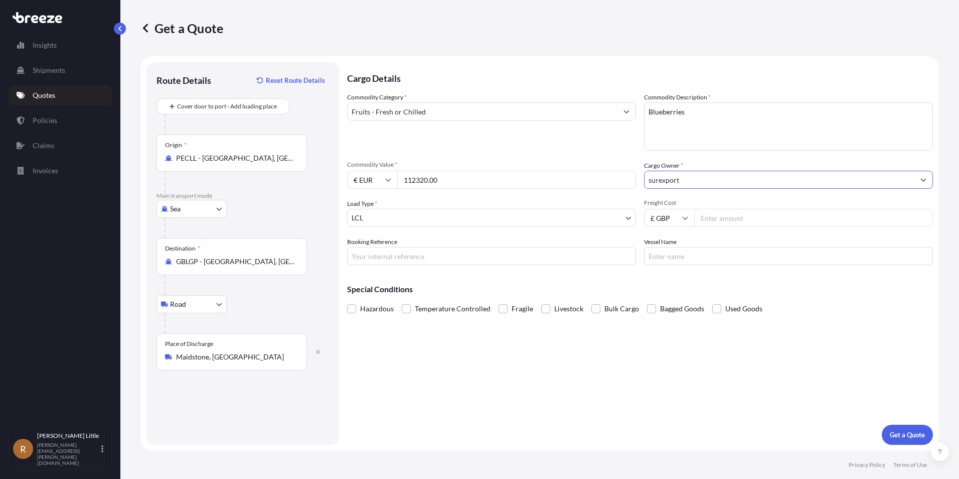
click at [415, 232] on div "Commodity Category * Fruits - Fresh or Chilled Commodity Description * Blueberr…" at bounding box center [640, 178] width 586 height 173
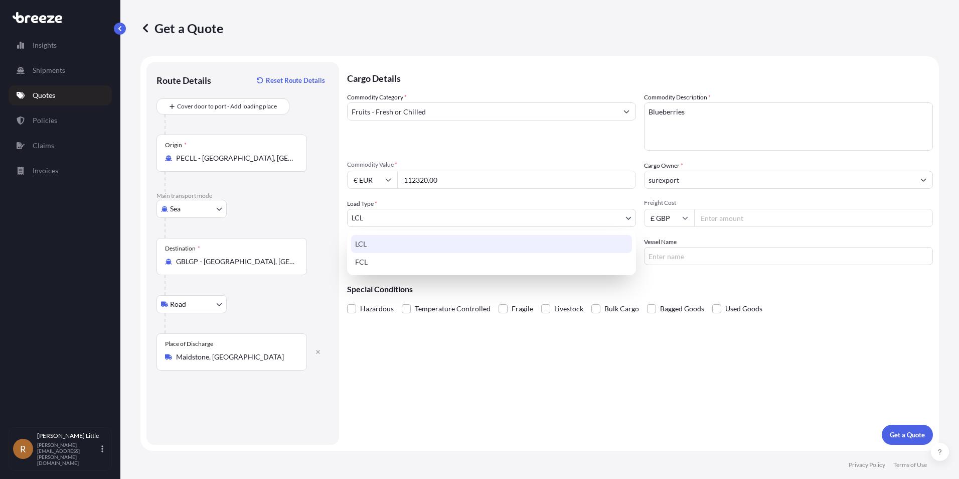
click at [418, 211] on body "6 options available. Insights Shipments Quotes Policies Claims Invoices R Ryan …" at bounding box center [479, 239] width 959 height 479
click at [375, 260] on div "FCL" at bounding box center [491, 262] width 281 height 18
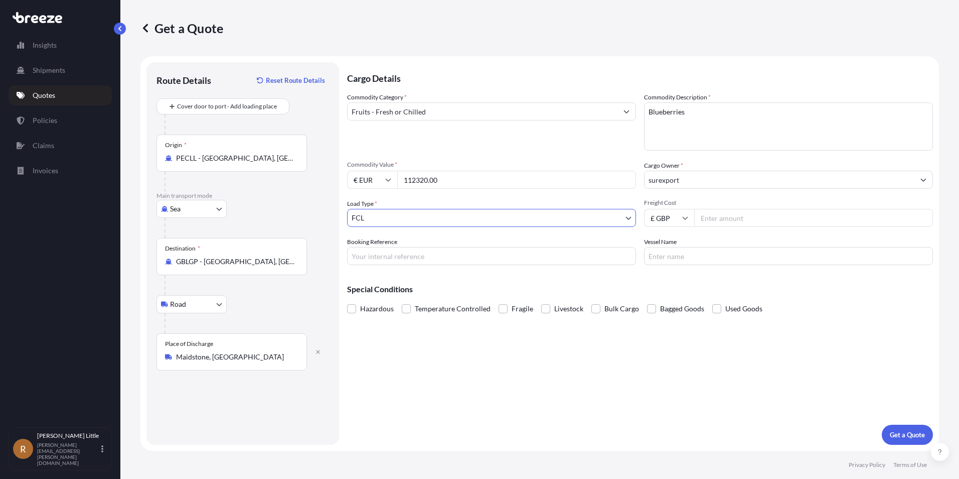
click at [665, 220] on input "£ GBP" at bounding box center [669, 218] width 50 height 18
click at [668, 287] on div "$ USD" at bounding box center [669, 287] width 42 height 19
type input "$ USD"
click at [728, 221] on input "Freight Cost" at bounding box center [813, 218] width 239 height 18
type input "3424.00"
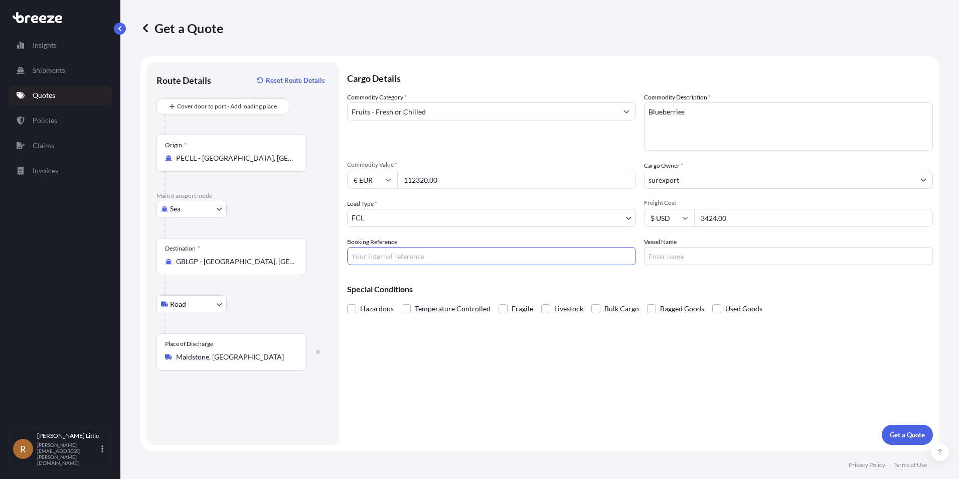
click at [405, 254] on input "Booking Reference" at bounding box center [491, 256] width 289 height 18
type input "b"
type input "BSI25002232"
click at [709, 252] on input "Vessel Name" at bounding box center [788, 256] width 289 height 18
type input "CALLAO EXPRESS"
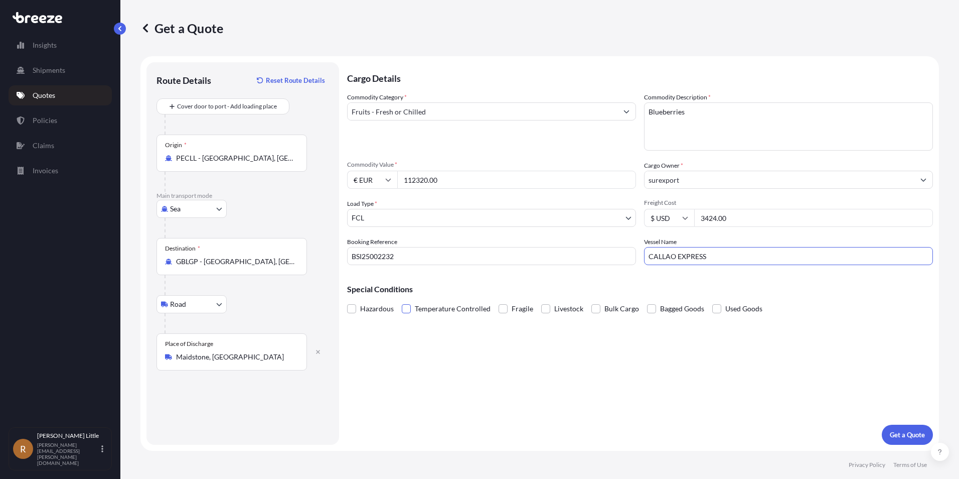
click at [404, 306] on span at bounding box center [406, 308] width 9 height 9
click at [402, 301] on input "Temperature Controlled" at bounding box center [402, 301] width 0 height 0
click at [903, 428] on button "Get a Quote" at bounding box center [907, 434] width 51 height 20
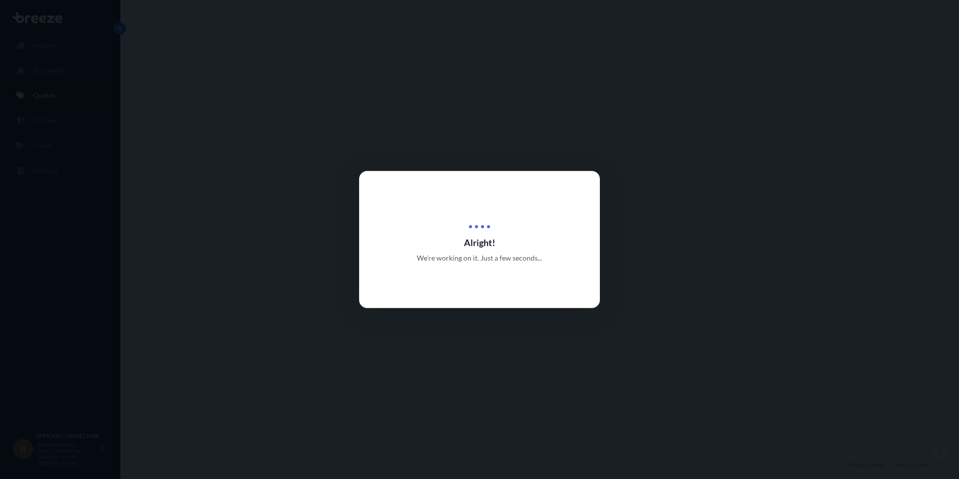
select select "Sea"
select select "Road"
select select "2"
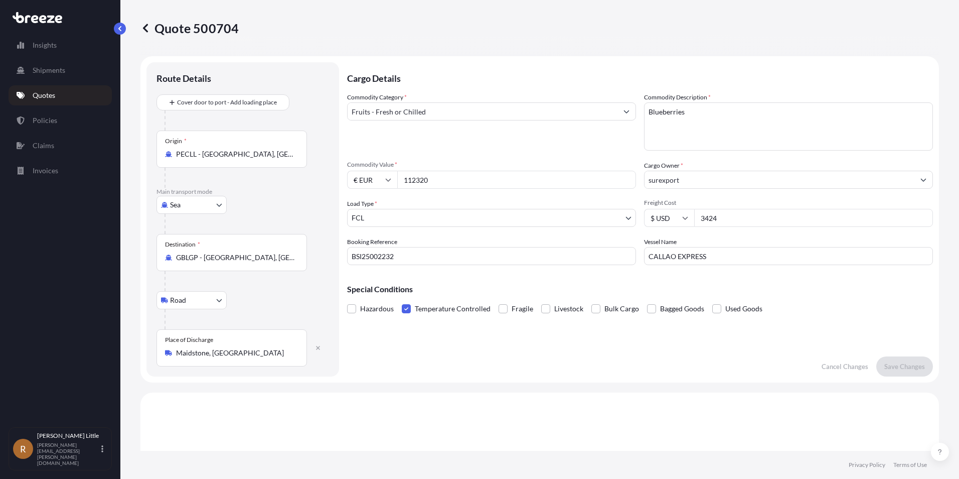
click at [63, 92] on link "Quotes" at bounding box center [60, 95] width 103 height 20
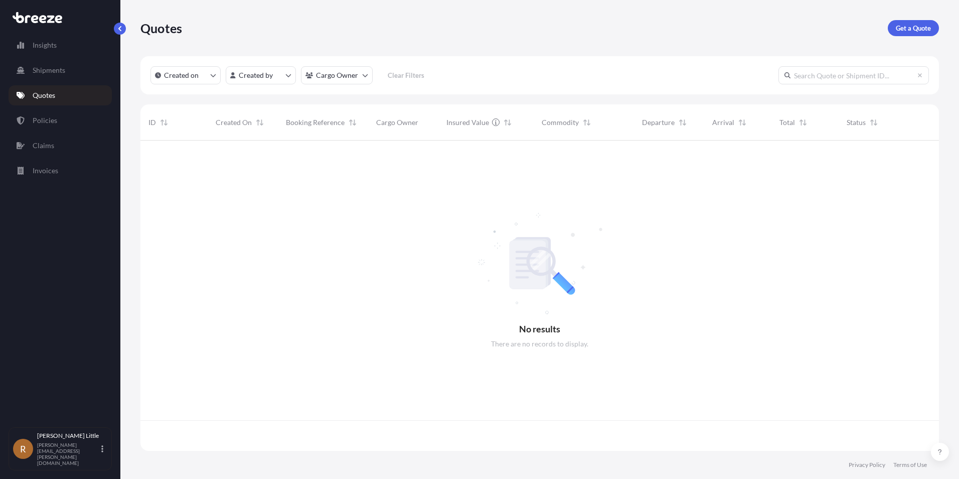
scroll to position [308, 791]
click at [918, 31] on p "Get a Quote" at bounding box center [913, 28] width 35 height 10
select select "Sea"
select select "1"
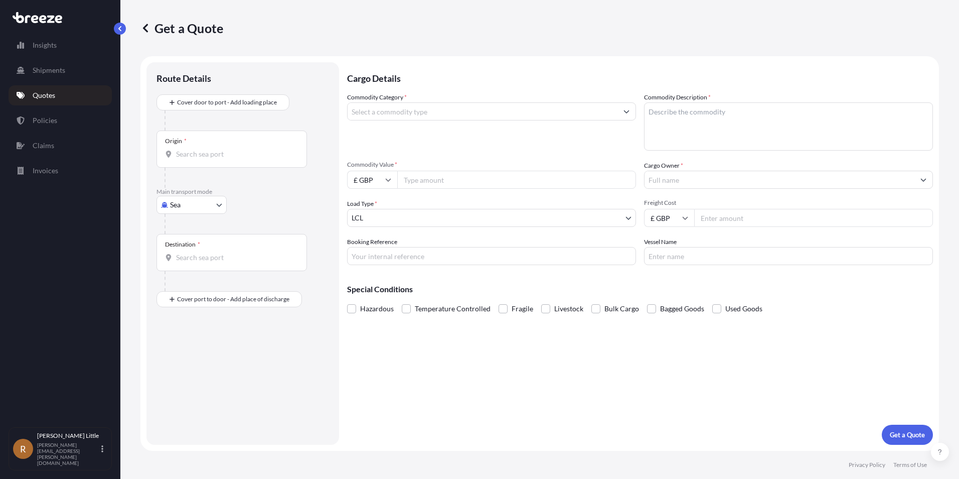
click at [187, 157] on input "Origin *" at bounding box center [235, 154] width 118 height 10
click at [220, 181] on div "PECLL - Callao , Peru" at bounding box center [256, 188] width 191 height 24
type input "PECLL - Callao, Peru"
click at [197, 256] on input "Destination *" at bounding box center [235, 261] width 118 height 10
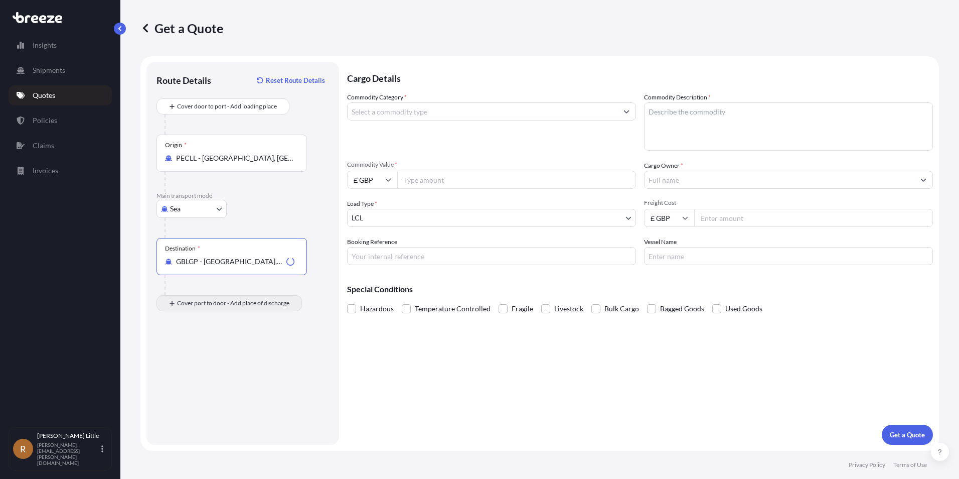
type input "GBLGP - London Gateway Port, United Kingdom"
click at [210, 351] on div "Place of Discharge" at bounding box center [231, 351] width 150 height 37
click at [210, 352] on input "Place of Discharge" at bounding box center [235, 357] width 118 height 10
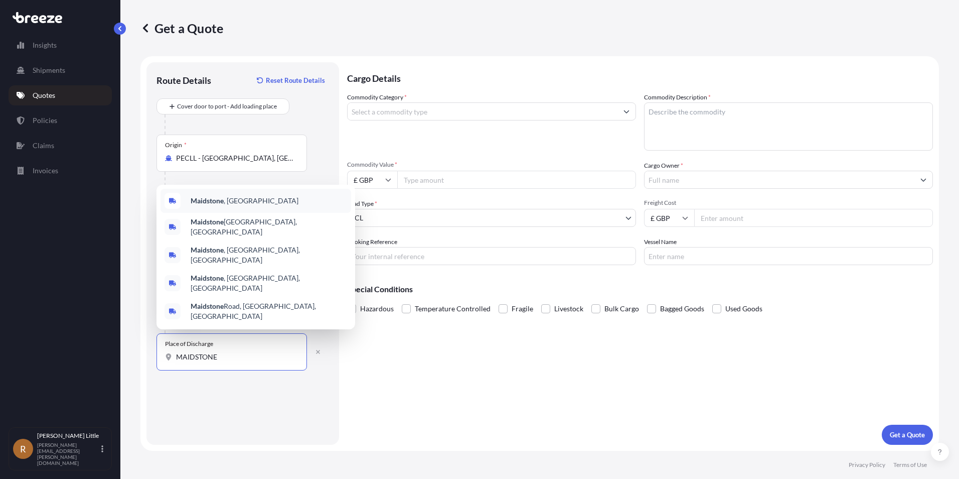
click at [221, 213] on div "Maidstone , UK" at bounding box center [256, 201] width 191 height 24
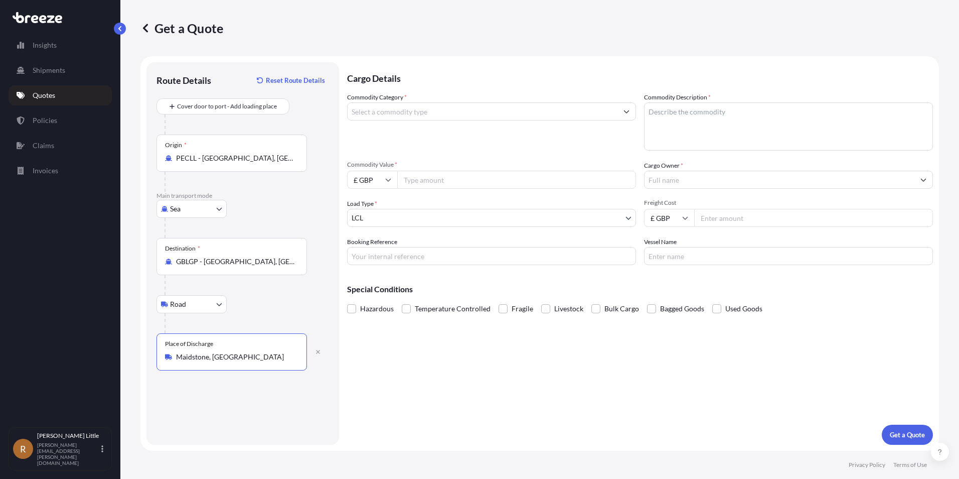
type input "Maidstone, UK"
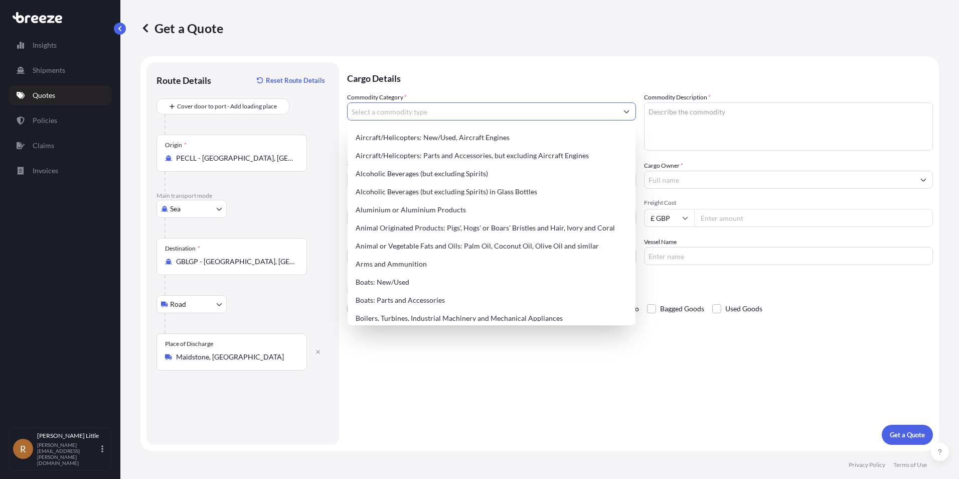
click at [549, 113] on input "Commodity Category *" at bounding box center [483, 111] width 270 height 18
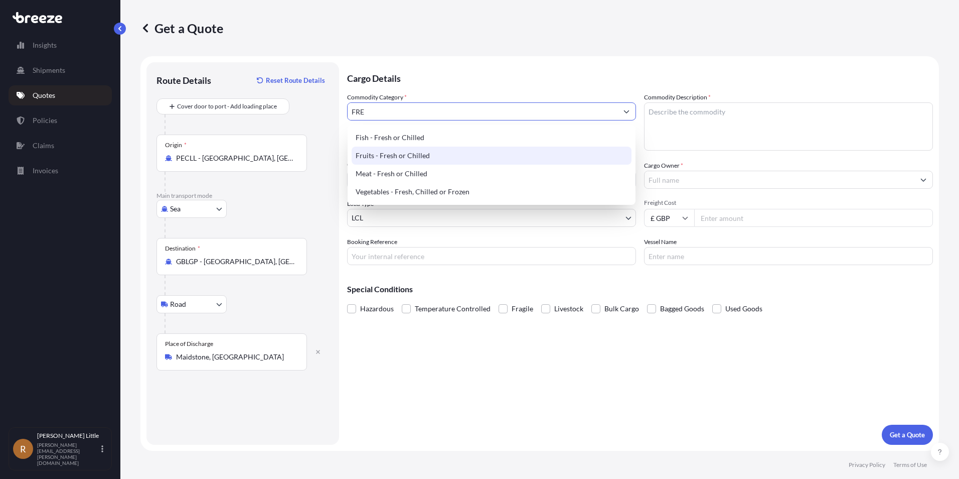
click at [452, 154] on div "Fruits - Fresh or Chilled" at bounding box center [492, 155] width 280 height 18
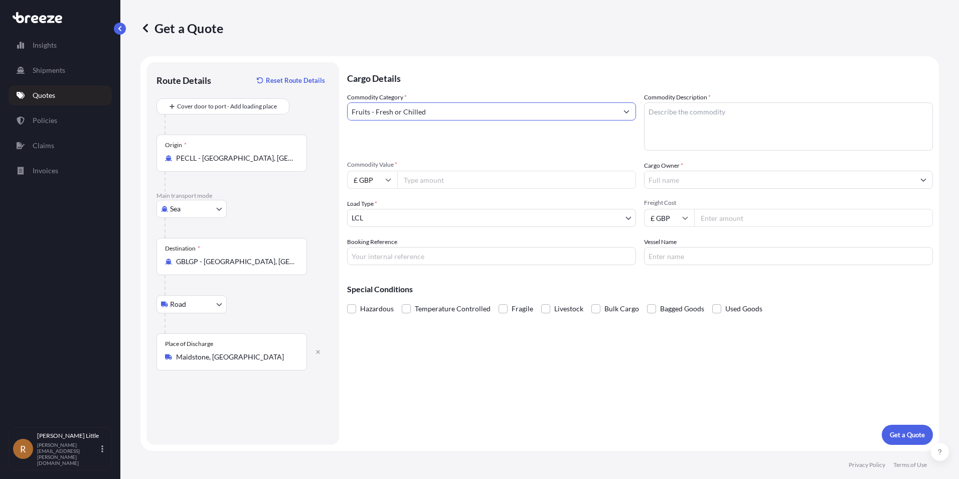
type input "Fruits - Fresh or Chilled"
click at [697, 111] on textarea "Commodity Description *" at bounding box center [788, 126] width 289 height 48
type textarea "BLUEBERRIES"
click at [390, 178] on icon at bounding box center [388, 180] width 6 height 6
click at [377, 206] on div "€ EUR" at bounding box center [372, 207] width 42 height 19
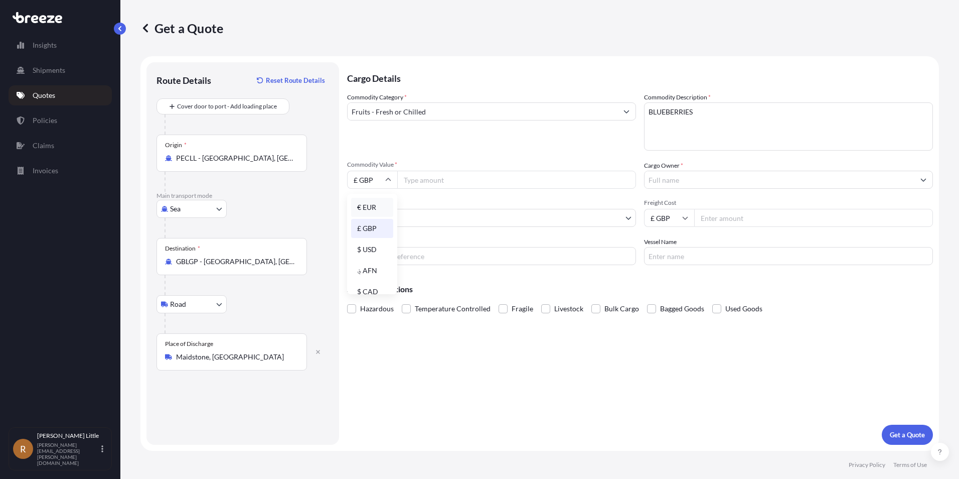
type input "€ EUR"
click at [416, 181] on input "Commodity Value *" at bounding box center [516, 180] width 239 height 18
type input "112320.00"
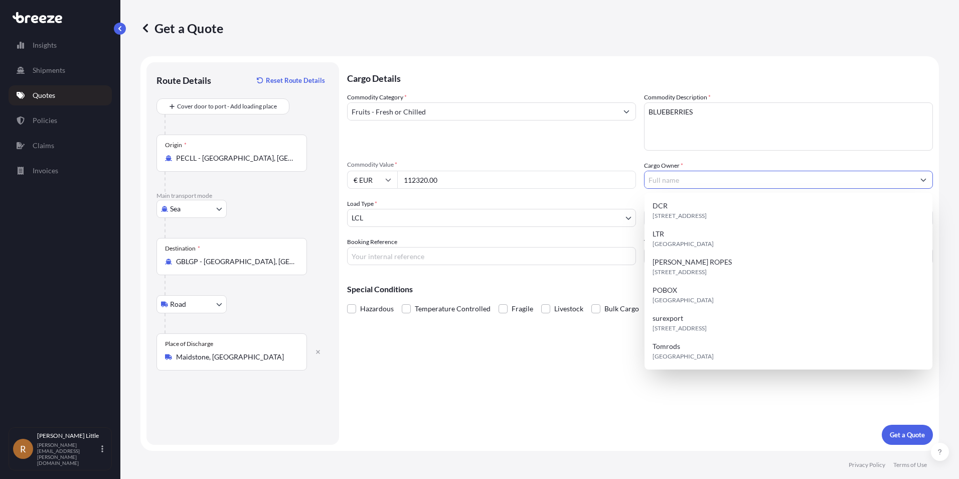
click at [701, 182] on input "Cargo Owner *" at bounding box center [780, 180] width 270 height 18
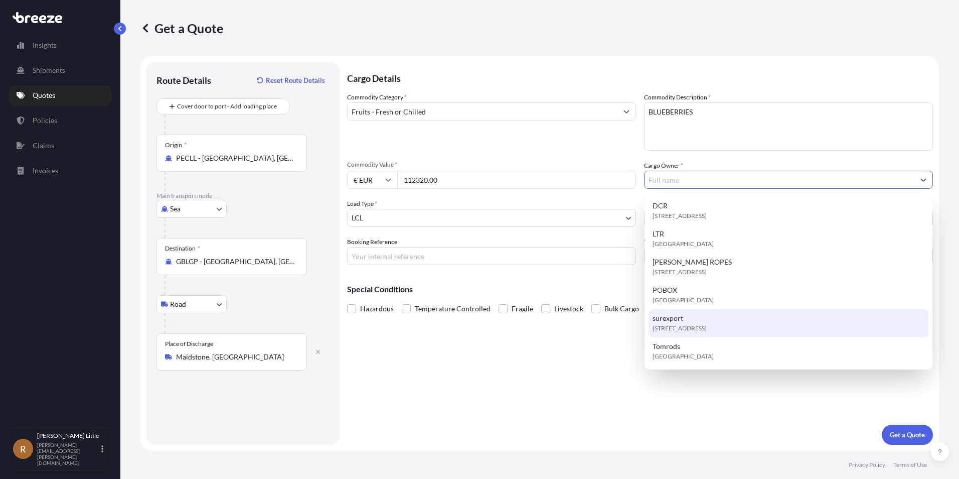
click at [690, 317] on div "surexport WC2B 5AH, WC2B 5AH, London, United Kingdom" at bounding box center [789, 323] width 280 height 28
type input "surexport"
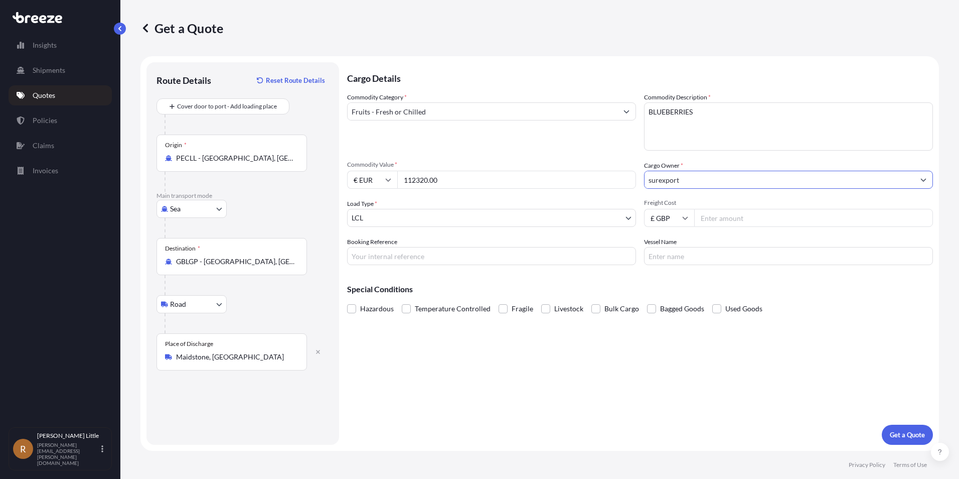
click at [404, 218] on body "6 options available. Insights Shipments Quotes Policies Claims Invoices R Ryan …" at bounding box center [479, 239] width 959 height 479
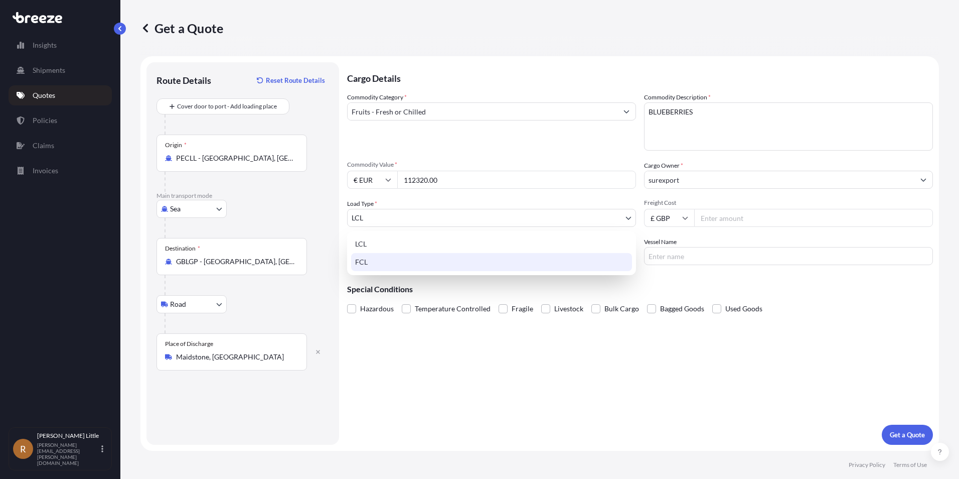
click at [390, 264] on div "FCL" at bounding box center [491, 262] width 281 height 18
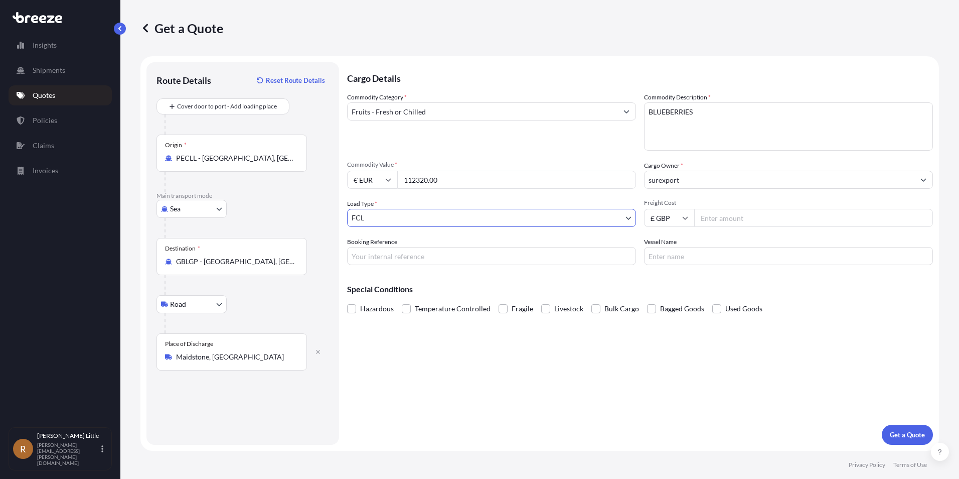
click at [678, 218] on input "£ GBP" at bounding box center [669, 218] width 50 height 18
click at [666, 281] on div "$ USD" at bounding box center [669, 287] width 42 height 19
type input "$ USD"
click at [722, 221] on input "Freight Cost" at bounding box center [813, 218] width 239 height 18
type input "3424.00"
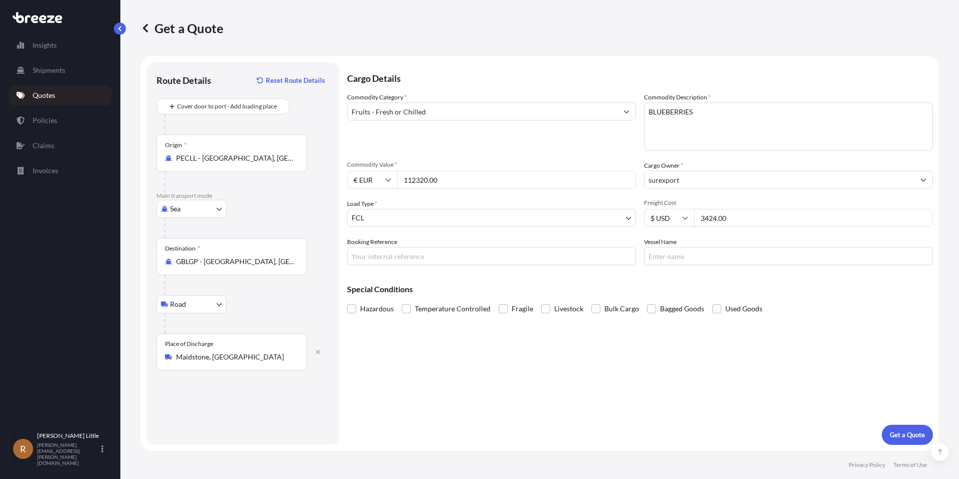
click at [419, 258] on input "Booking Reference" at bounding box center [491, 256] width 289 height 18
type input "BSI25002231"
click at [810, 253] on input "Vessel Name" at bounding box center [788, 256] width 289 height 18
type input "CALLAO EXPRESS"
click at [405, 306] on span at bounding box center [406, 308] width 9 height 9
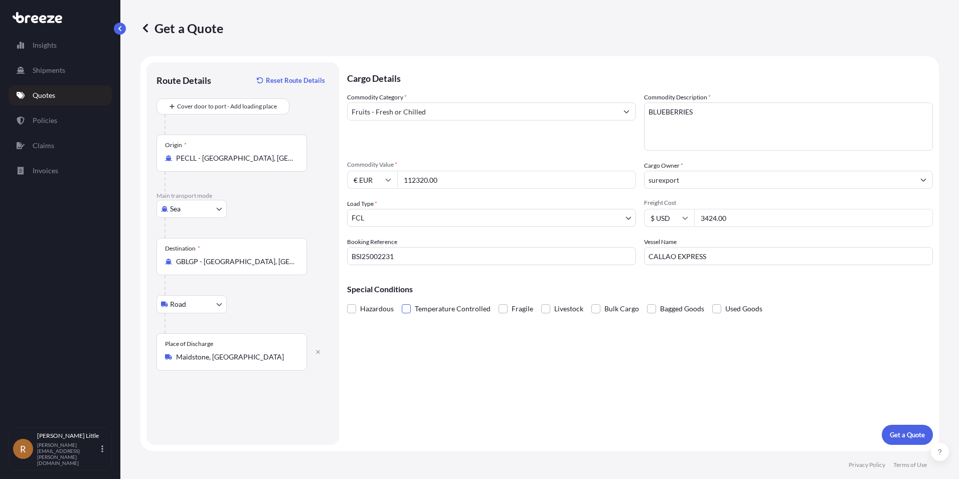
click at [402, 301] on input "Temperature Controlled" at bounding box center [402, 301] width 0 height 0
click at [897, 433] on p "Get a Quote" at bounding box center [907, 434] width 35 height 10
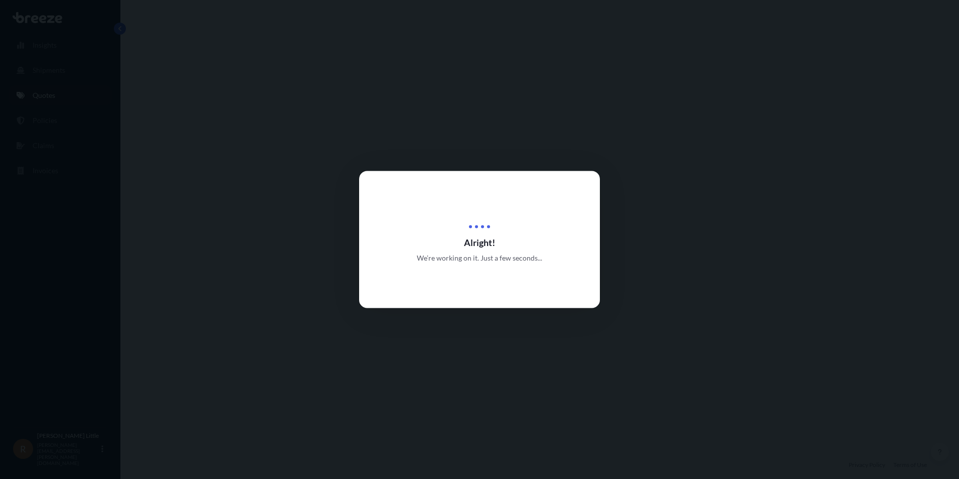
select select "Sea"
select select "Road"
select select "2"
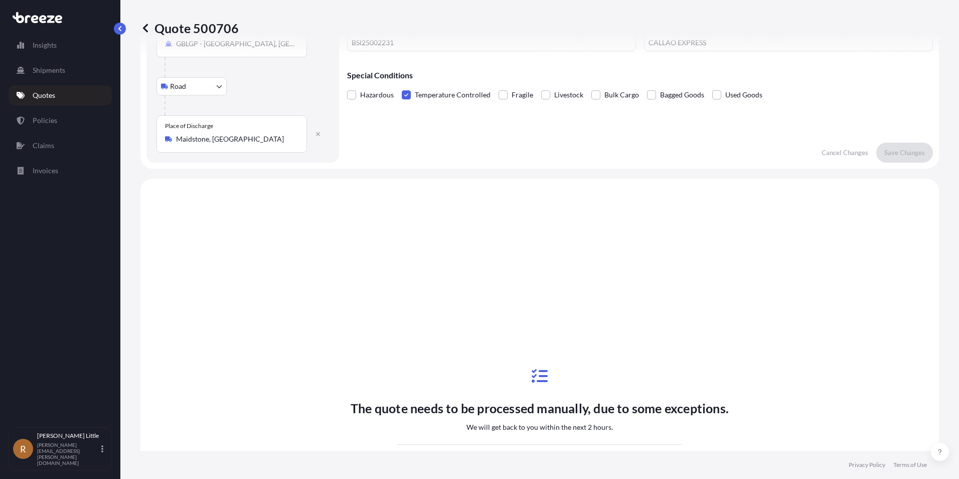
scroll to position [342, 0]
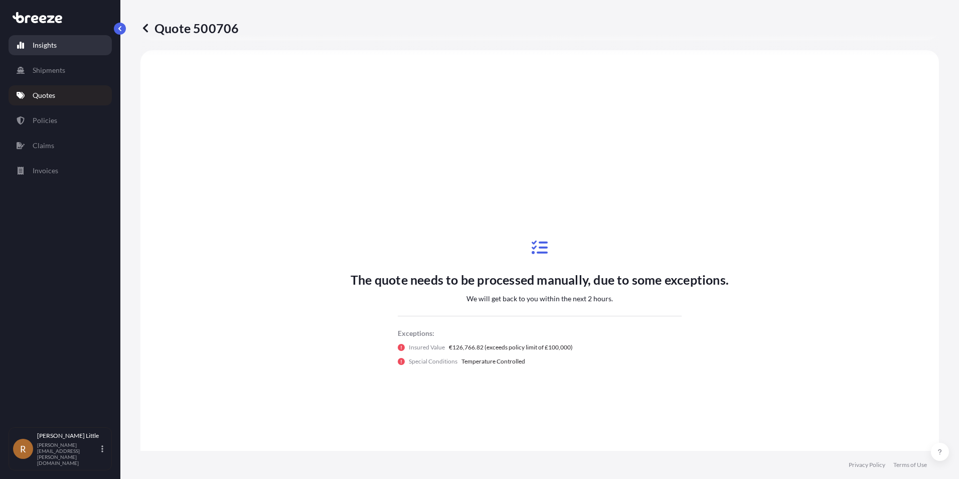
click at [71, 44] on link "Insights" at bounding box center [60, 45] width 103 height 20
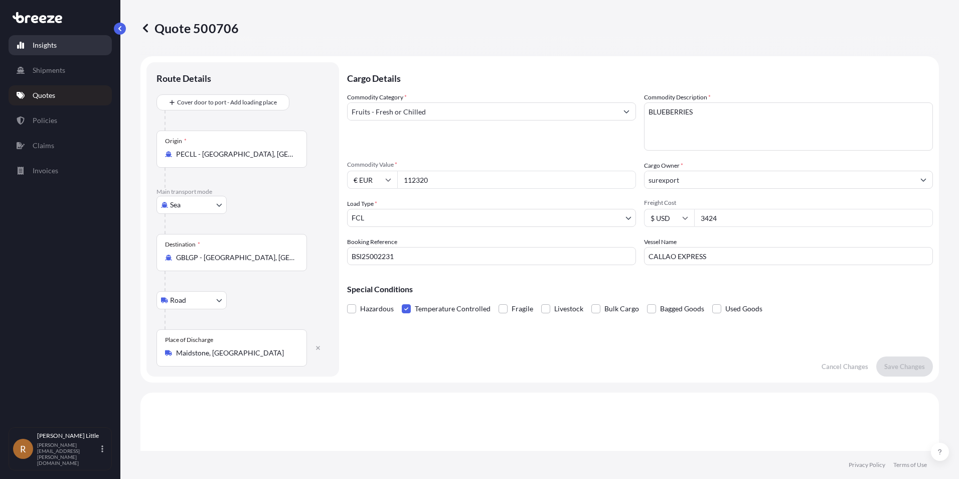
select select "2025"
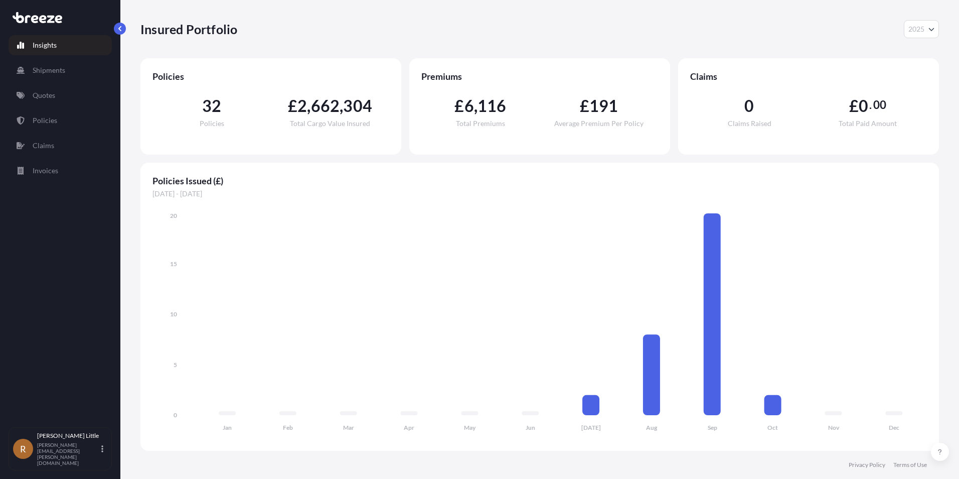
click at [54, 46] on p "Insights" at bounding box center [45, 45] width 24 height 10
click at [37, 93] on p "Quotes" at bounding box center [44, 95] width 23 height 10
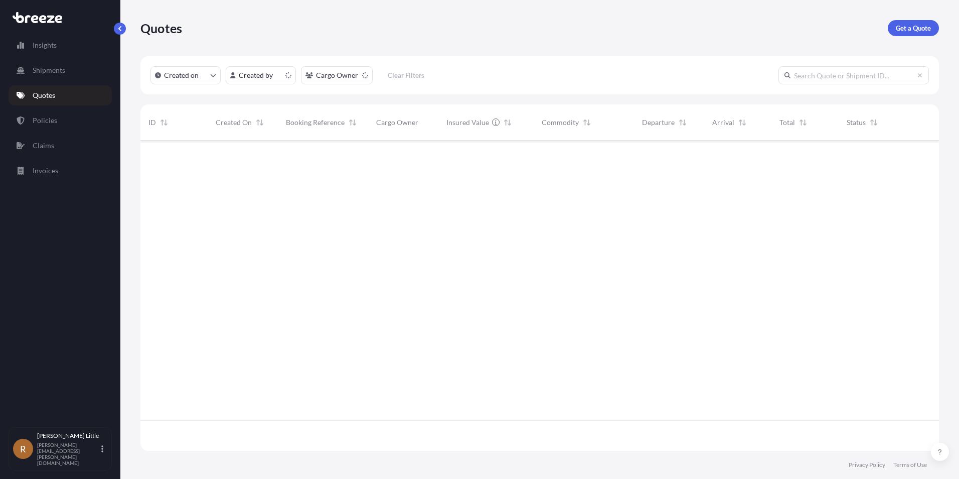
scroll to position [308, 791]
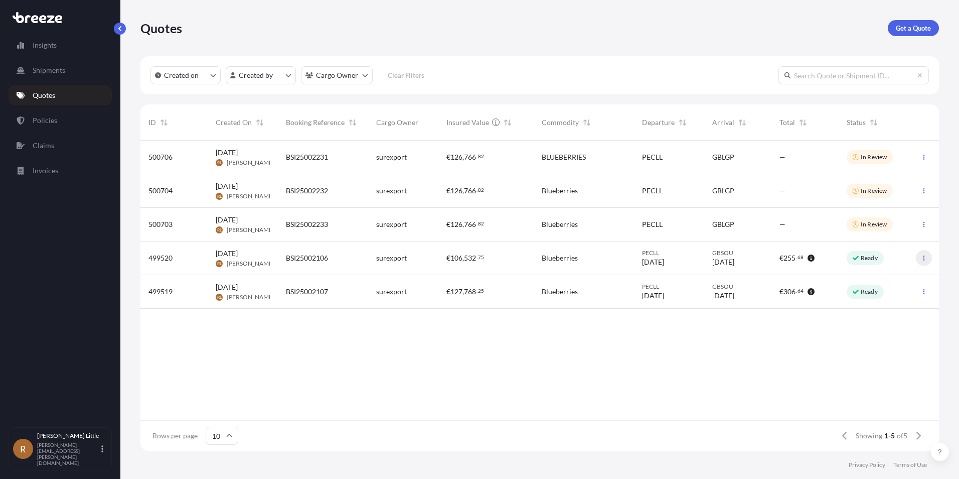
click at [924, 259] on icon "button" at bounding box center [924, 258] width 6 height 6
